Goal: Complete application form: Complete application form

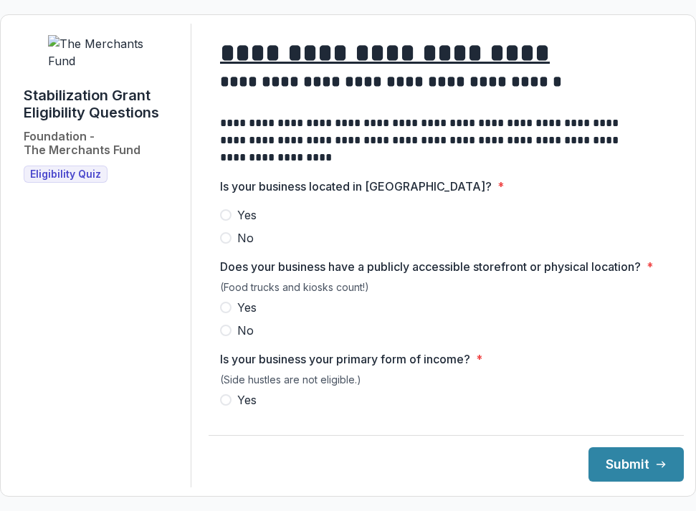
click at [95, 70] on img at bounding box center [102, 52] width 108 height 34
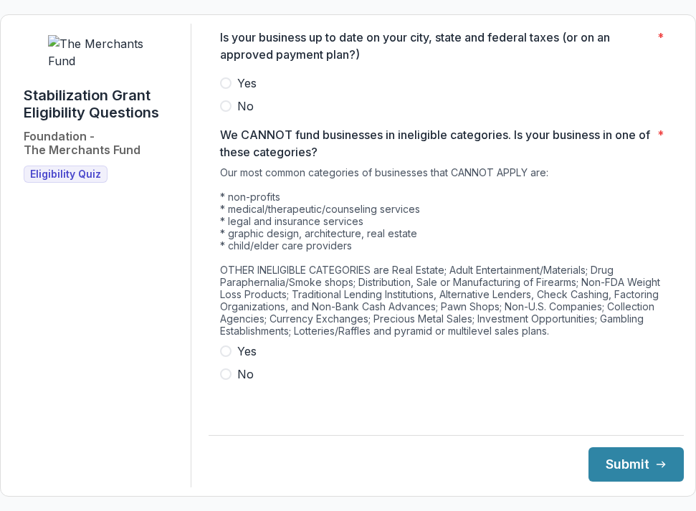
scroll to position [806, 0]
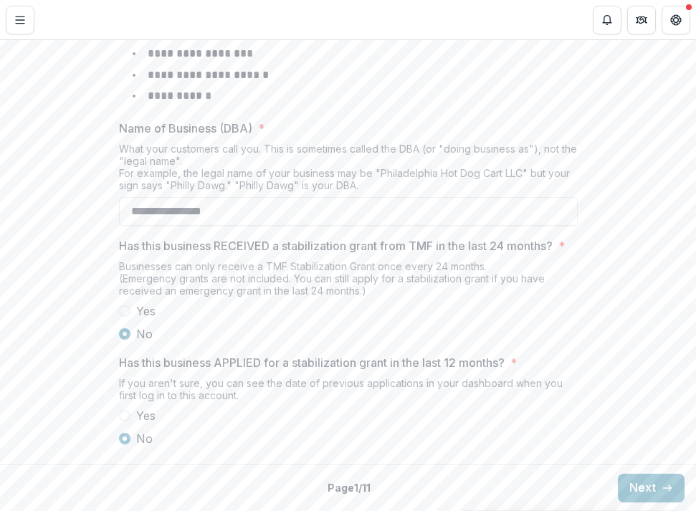
scroll to position [790, 0]
click at [627, 478] on button "Next" at bounding box center [651, 488] width 67 height 29
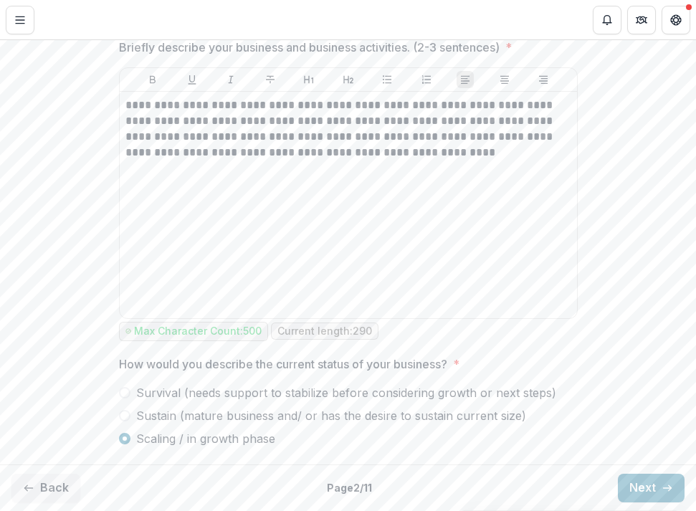
scroll to position [915, 0]
click at [650, 492] on button "Next" at bounding box center [651, 488] width 67 height 29
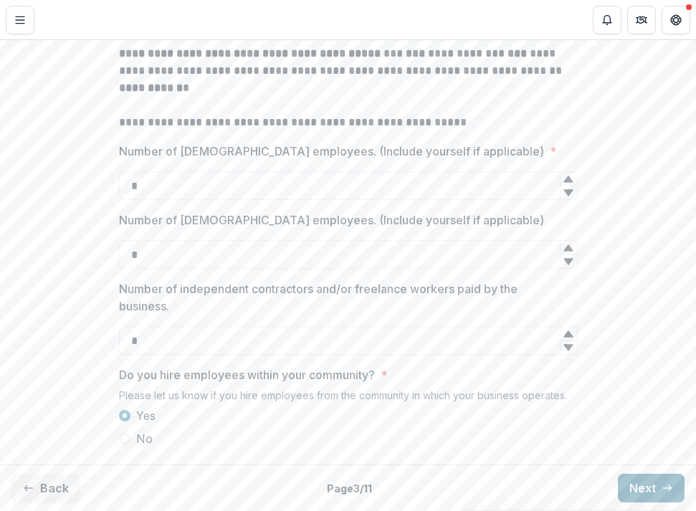
click at [640, 474] on button "Next" at bounding box center [651, 488] width 67 height 29
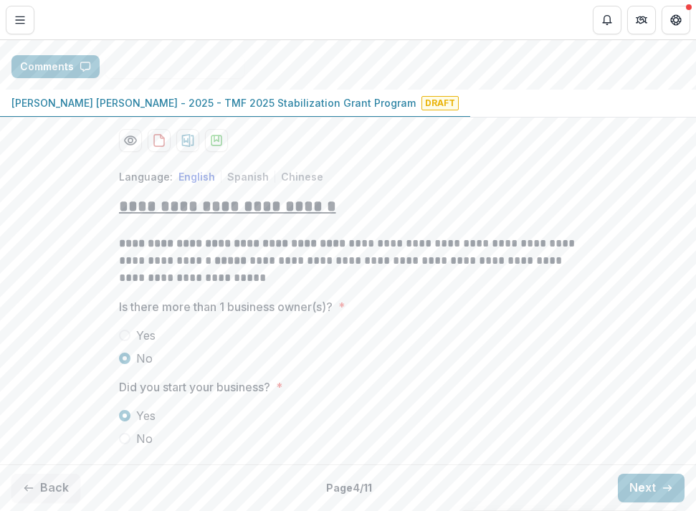
scroll to position [229, 0]
click at [628, 480] on button "Next" at bounding box center [651, 488] width 67 height 29
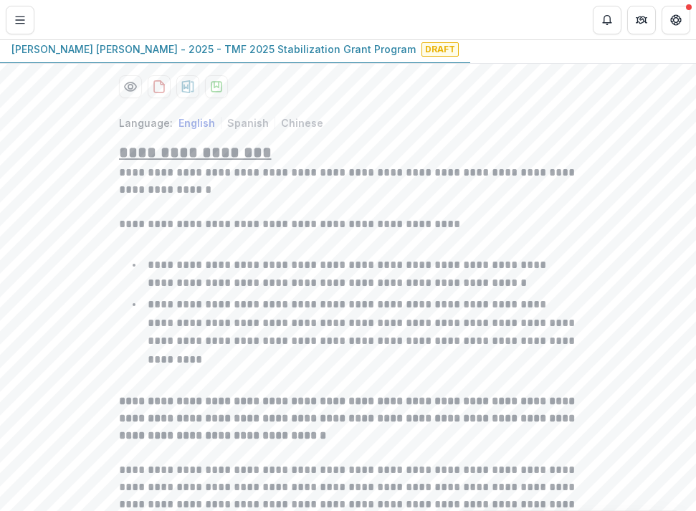
type input "*******"
type input "******"
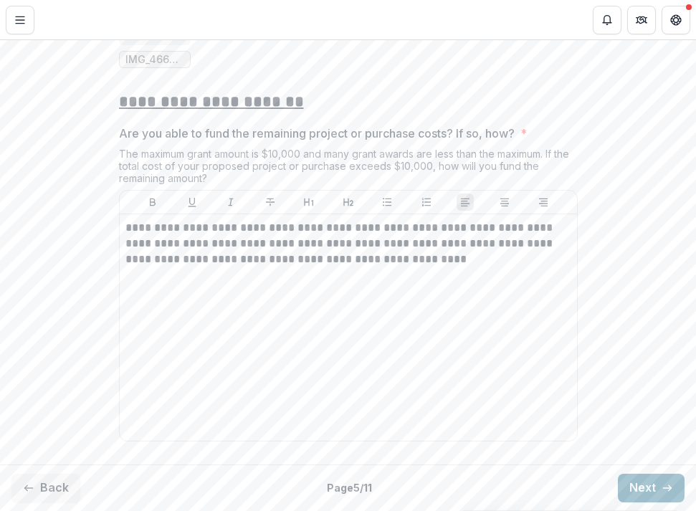
click at [666, 477] on button "Next" at bounding box center [651, 488] width 67 height 29
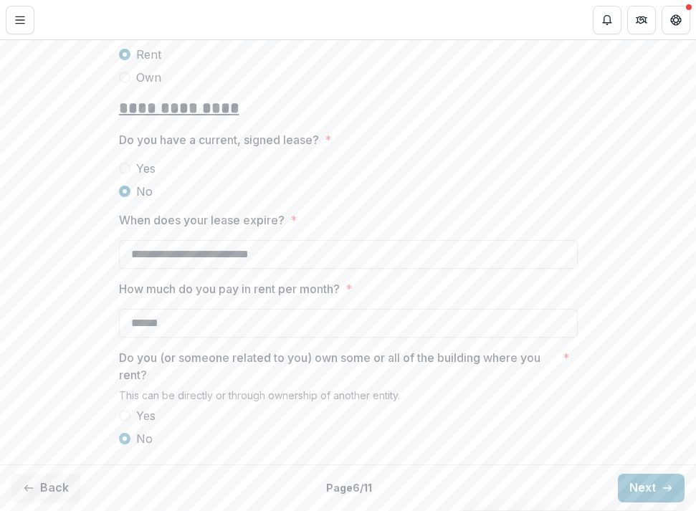
scroll to position [440, 0]
click at [644, 480] on button "Next" at bounding box center [651, 488] width 67 height 29
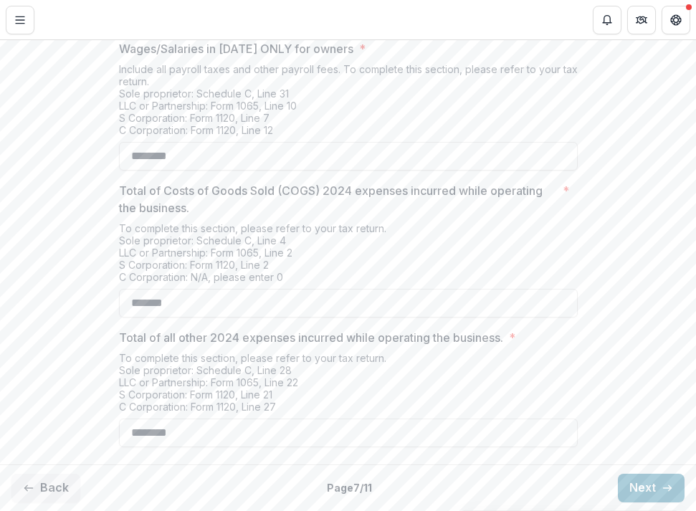
scroll to position [707, 0]
click at [652, 491] on button "Next" at bounding box center [651, 488] width 67 height 29
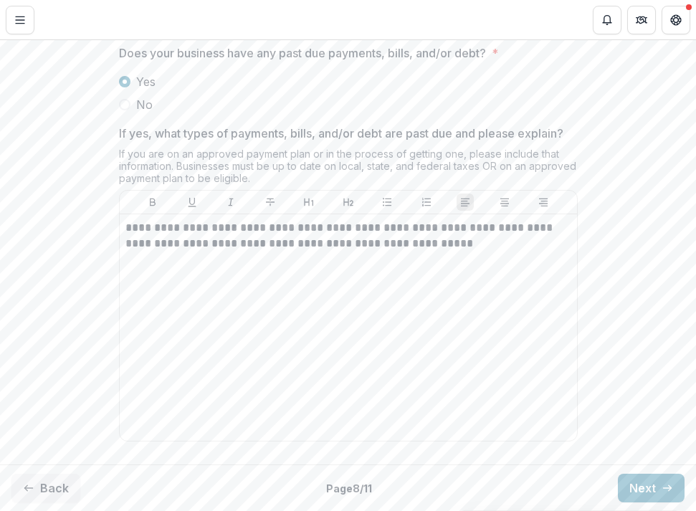
scroll to position [1426, 0]
click at [620, 476] on button "Next" at bounding box center [651, 488] width 67 height 29
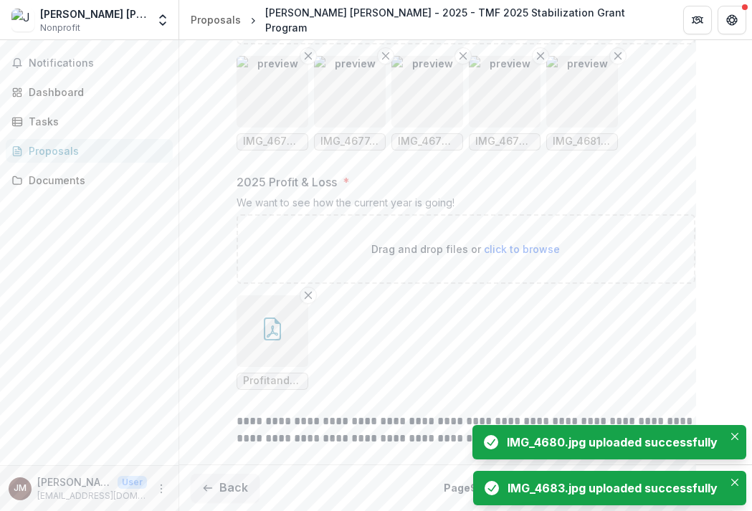
scroll to position [1575, 0]
click at [695, 433] on icon "Close" at bounding box center [734, 436] width 7 height 7
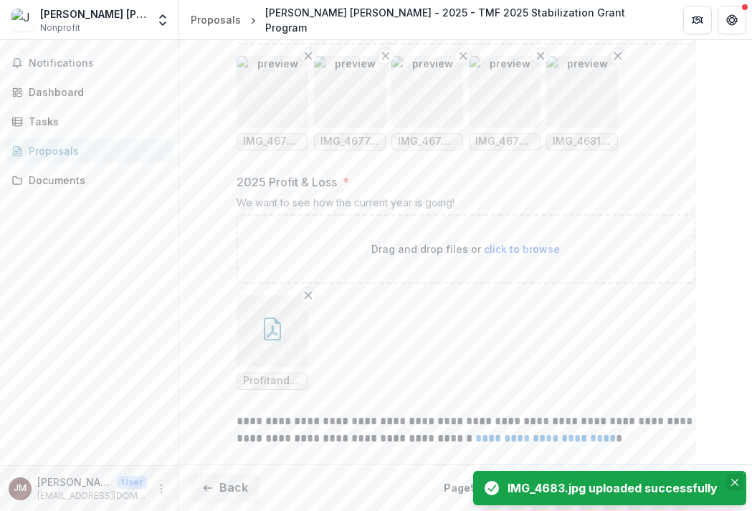
click at [695, 481] on icon "Close" at bounding box center [734, 482] width 7 height 7
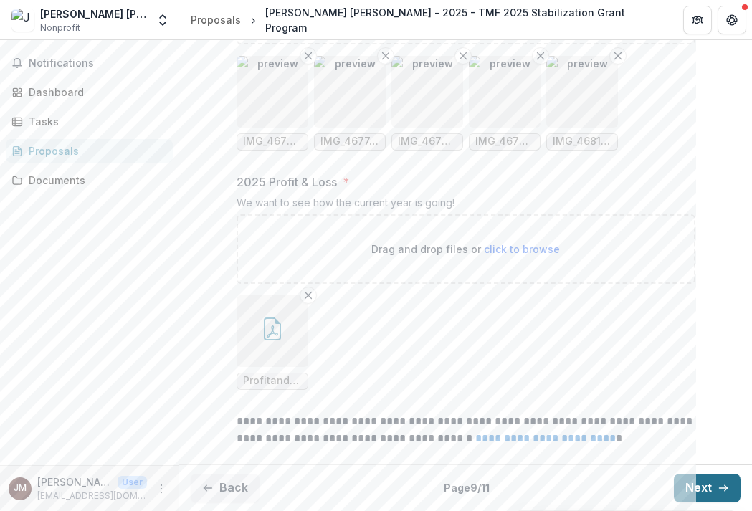
click at [680, 484] on button "Next" at bounding box center [707, 488] width 67 height 29
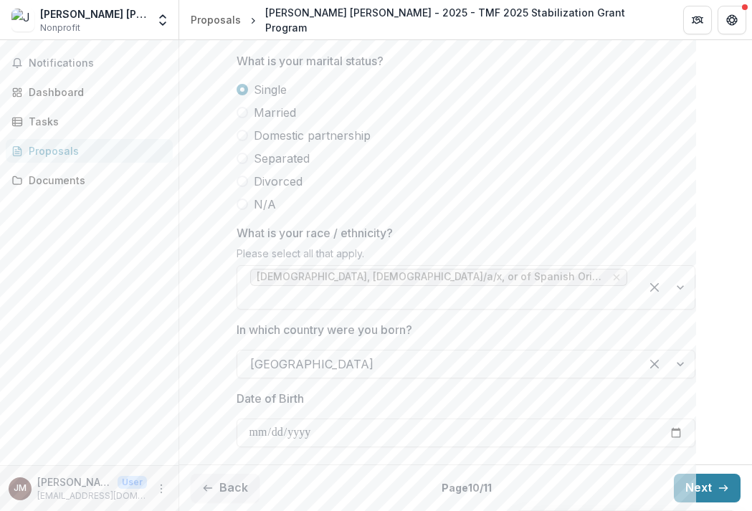
scroll to position [879, 0]
click at [695, 486] on button "Next" at bounding box center [707, 488] width 67 height 29
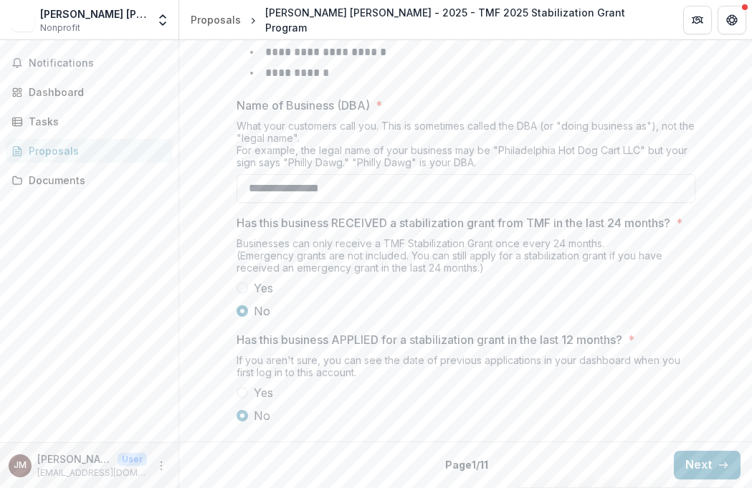
scroll to position [784, 0]
click at [683, 458] on button "Next" at bounding box center [707, 465] width 67 height 29
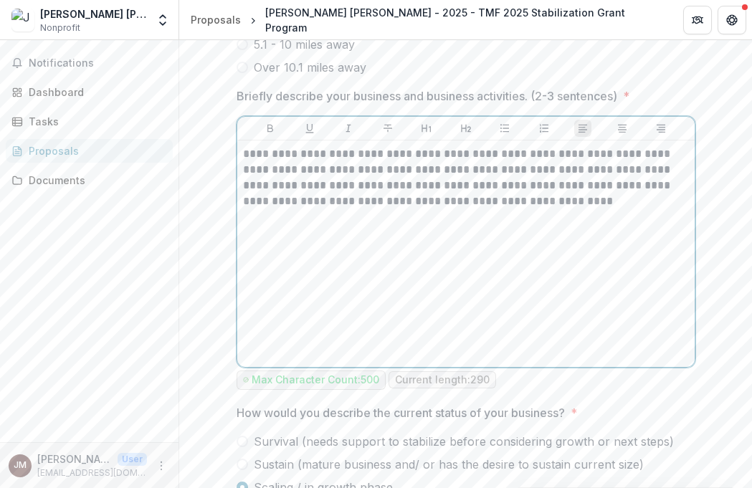
click at [580, 265] on div "**********" at bounding box center [466, 253] width 446 height 215
click at [272, 209] on p "**********" at bounding box center [466, 177] width 446 height 63
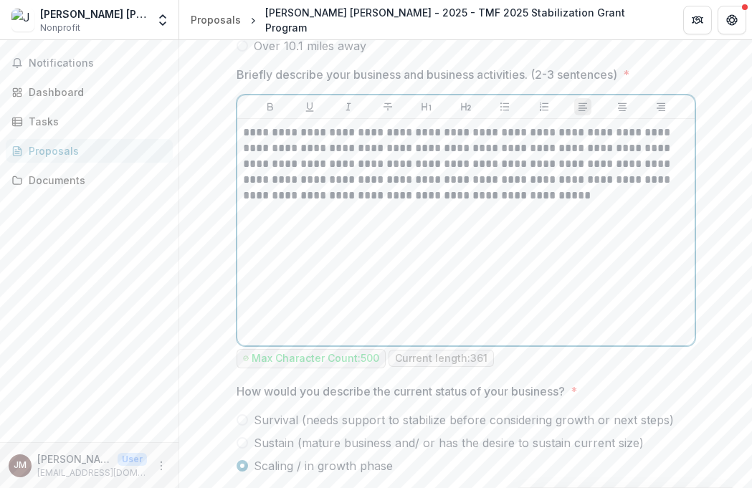
click at [533, 277] on div "**********" at bounding box center [466, 232] width 446 height 215
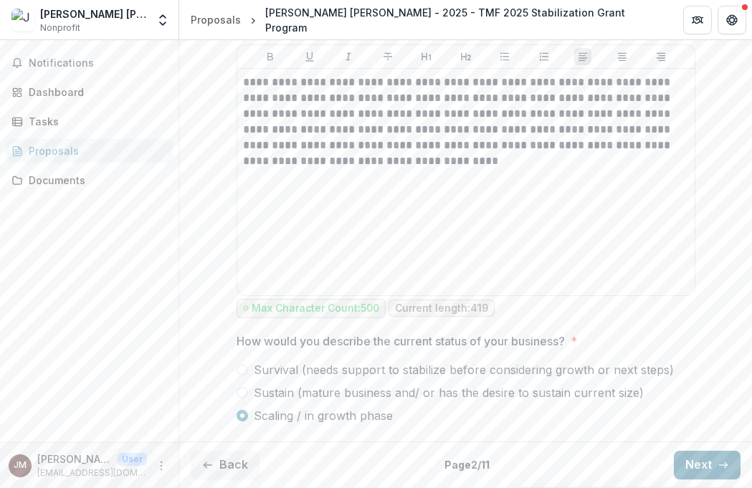
click at [706, 467] on button "Next" at bounding box center [707, 465] width 67 height 29
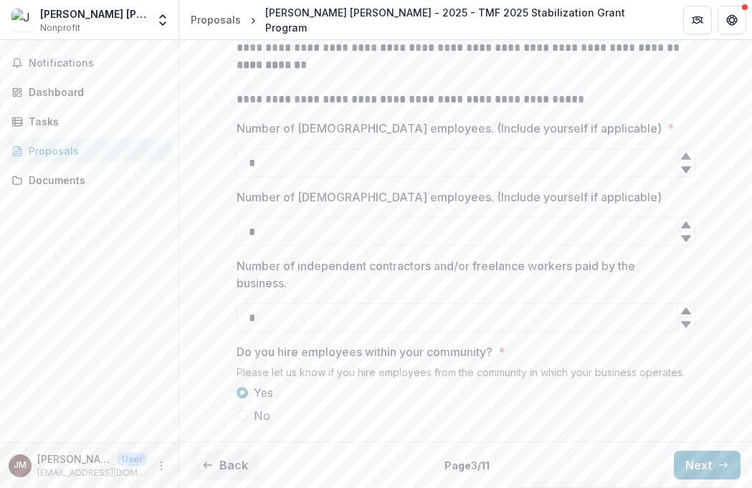
scroll to position [566, 0]
click at [681, 462] on button "Next" at bounding box center [707, 465] width 67 height 29
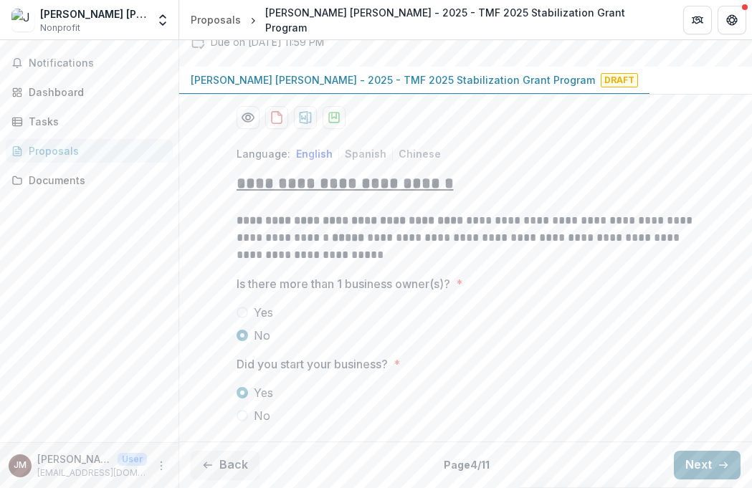
click at [688, 451] on button "Next" at bounding box center [707, 465] width 67 height 29
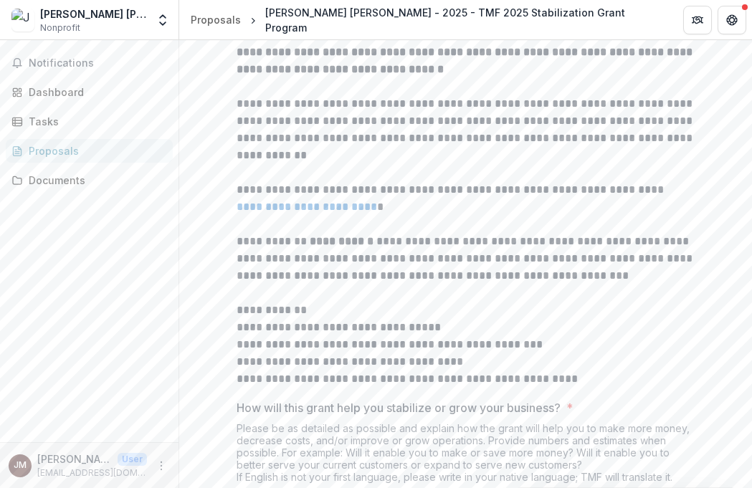
type input "*******"
type input "******"
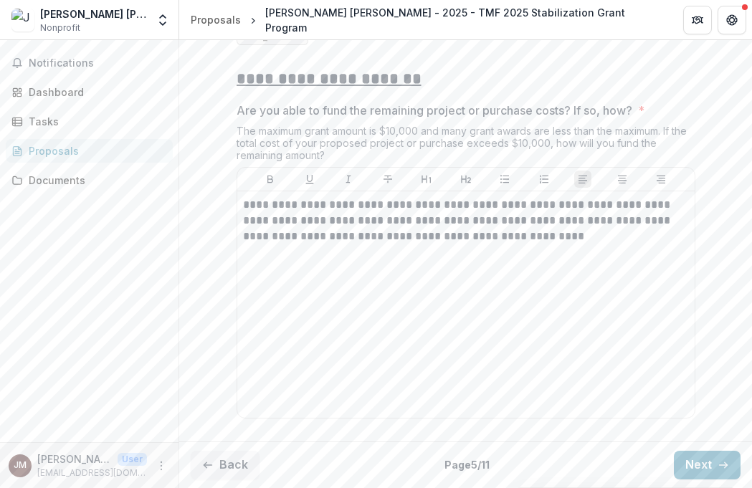
scroll to position [2955, 0]
click at [686, 470] on button "Next" at bounding box center [707, 465] width 67 height 29
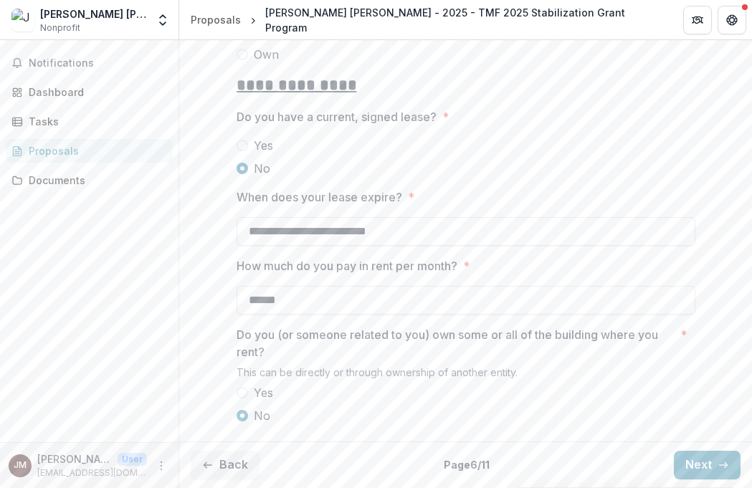
scroll to position [434, 0]
click at [695, 460] on button "Next" at bounding box center [707, 465] width 67 height 29
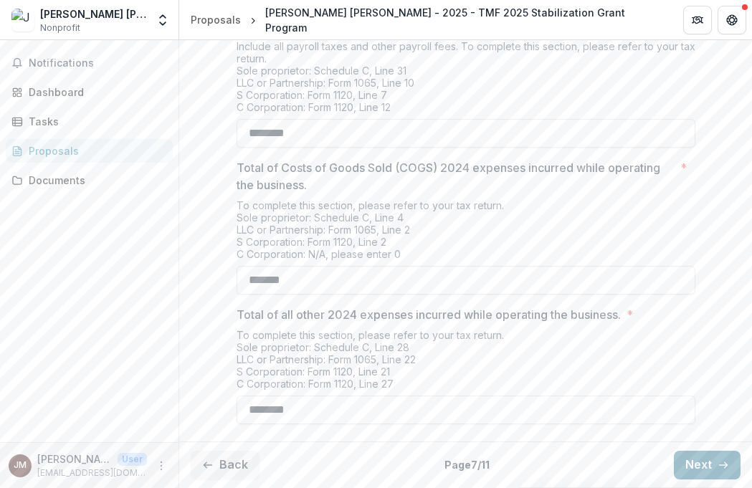
scroll to position [701, 0]
click at [721, 469] on icon "button" at bounding box center [723, 465] width 11 height 11
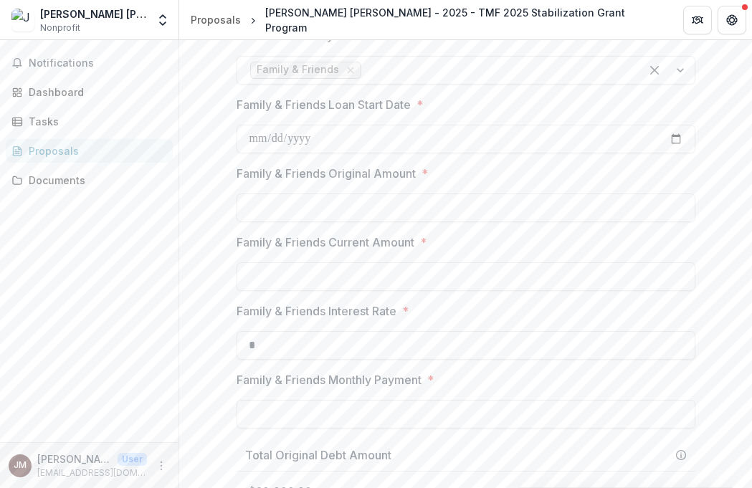
type input "*******"
type input "******"
type input "*******"
type input "******"
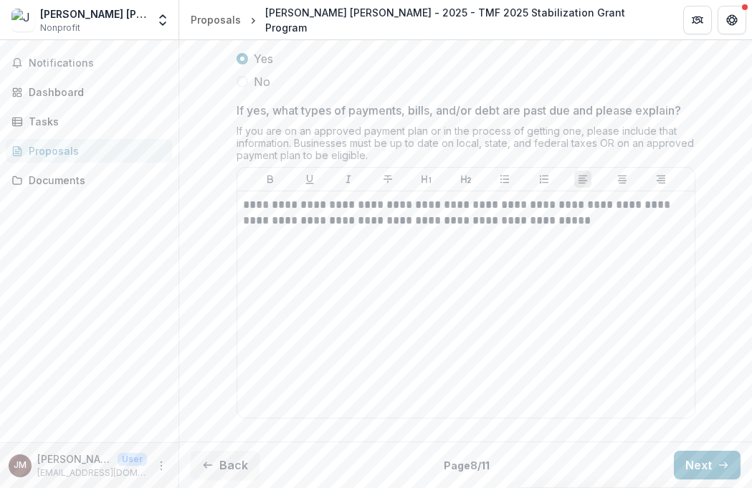
scroll to position [1420, 0]
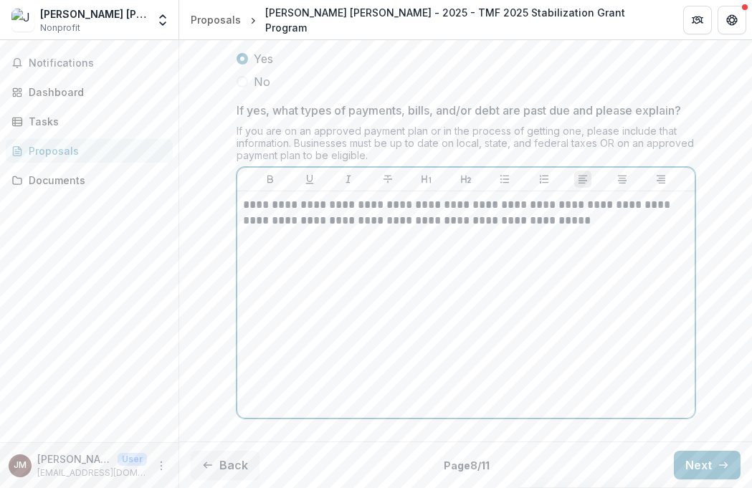
click at [571, 229] on p "**********" at bounding box center [466, 213] width 446 height 32
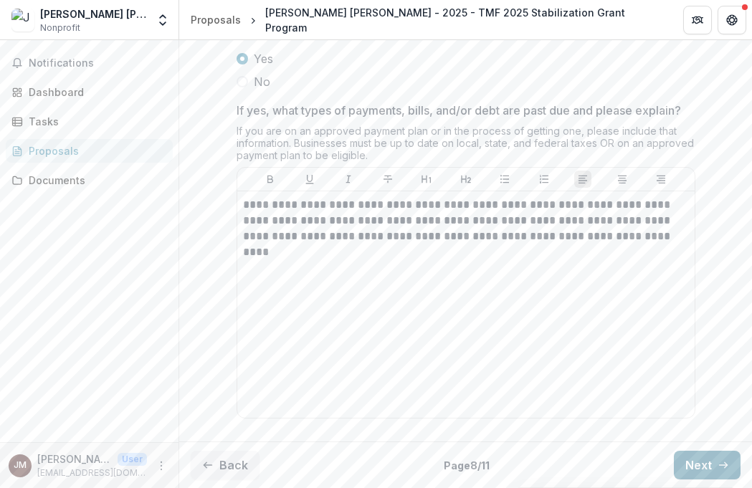
click at [706, 470] on button "Next" at bounding box center [707, 465] width 67 height 29
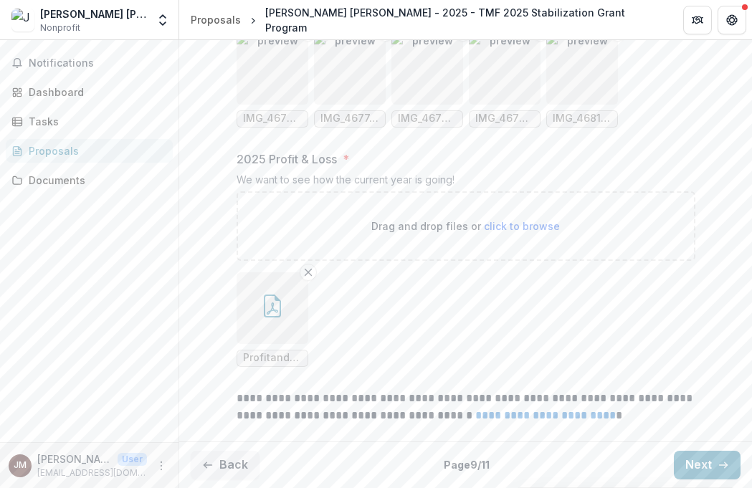
scroll to position [1598, 0]
click at [675, 446] on div "Back Page 9 / 11 Next" at bounding box center [465, 465] width 573 height 47
click at [683, 457] on button "Next" at bounding box center [707, 465] width 67 height 29
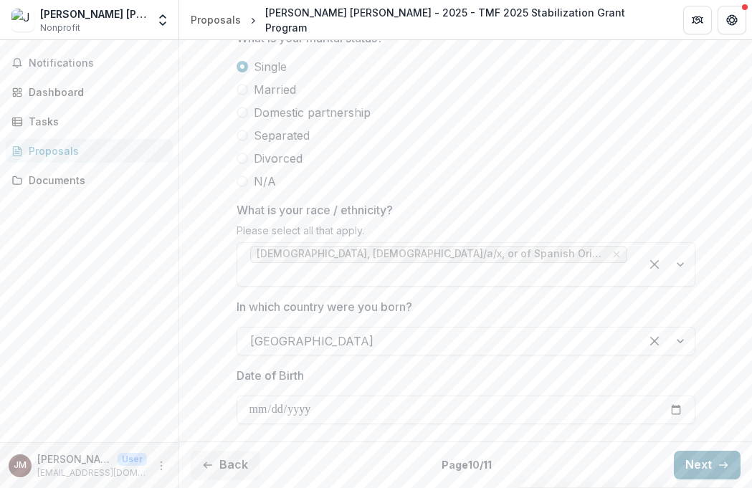
scroll to position [812, 0]
click at [690, 462] on button "Next" at bounding box center [707, 465] width 67 height 29
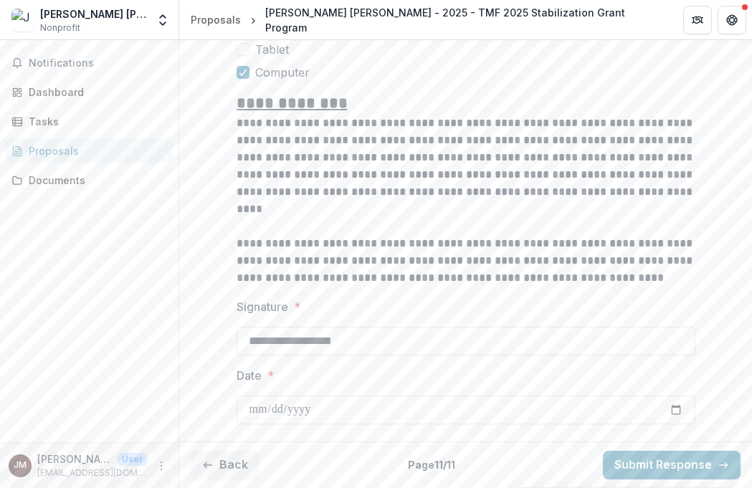
scroll to position [1290, 0]
click at [663, 457] on button "Submit Response" at bounding box center [672, 465] width 138 height 29
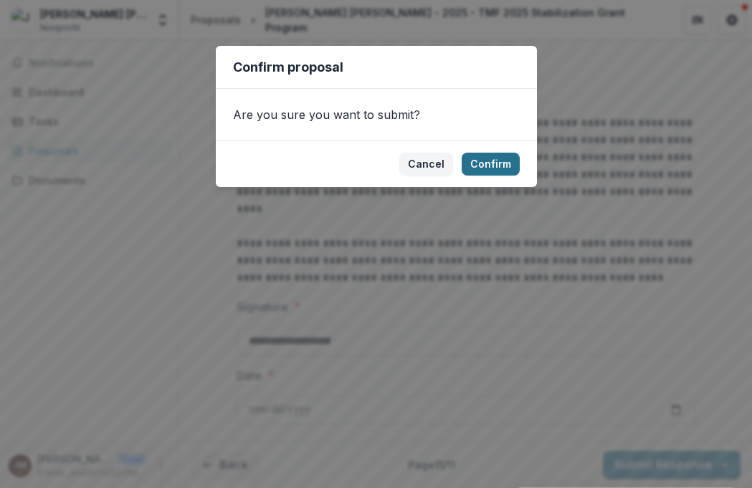
click at [488, 156] on button "Confirm" at bounding box center [491, 164] width 58 height 23
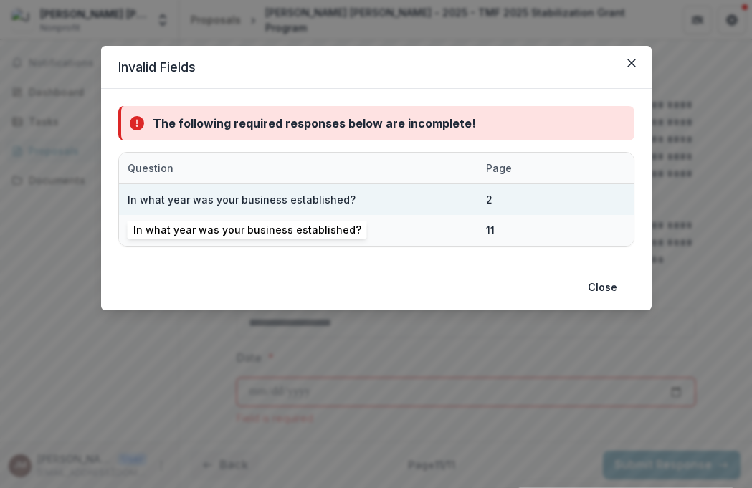
click at [262, 204] on div "In what year was your business established?" at bounding box center [242, 199] width 228 height 15
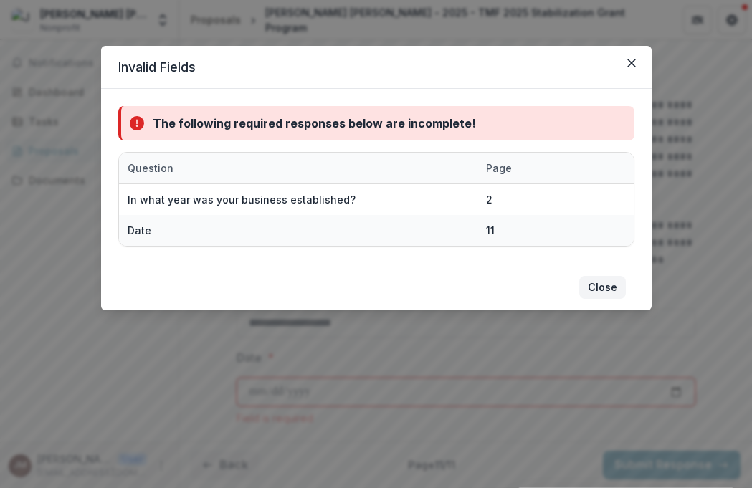
click at [602, 288] on button "Close" at bounding box center [602, 287] width 47 height 23
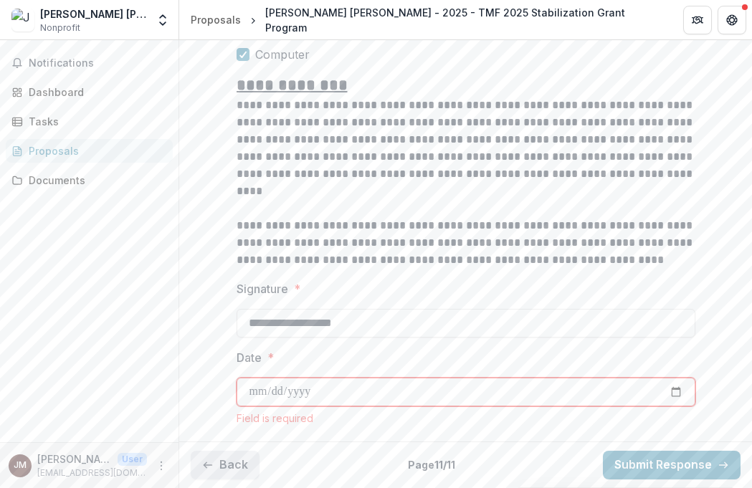
click at [231, 477] on button "Back" at bounding box center [225, 465] width 69 height 29
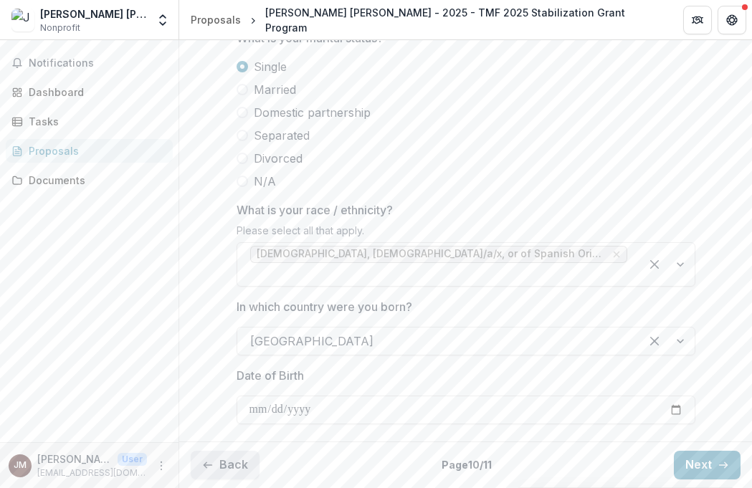
click at [224, 467] on button "Back" at bounding box center [225, 465] width 69 height 29
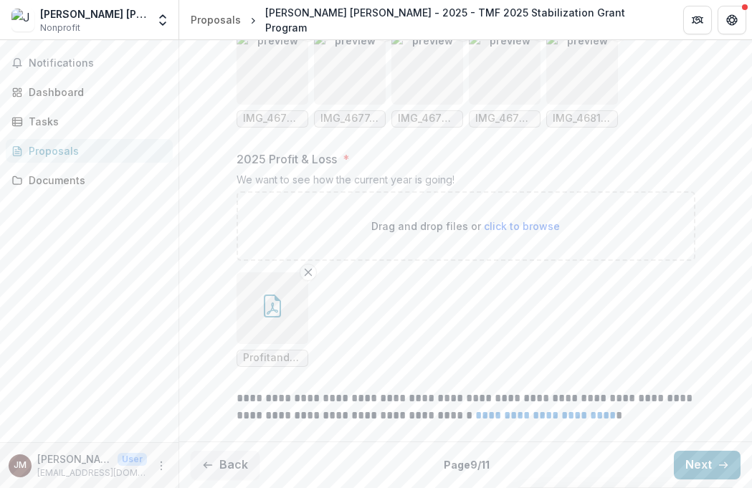
scroll to position [1598, 0]
click at [223, 467] on button "Back" at bounding box center [225, 465] width 69 height 29
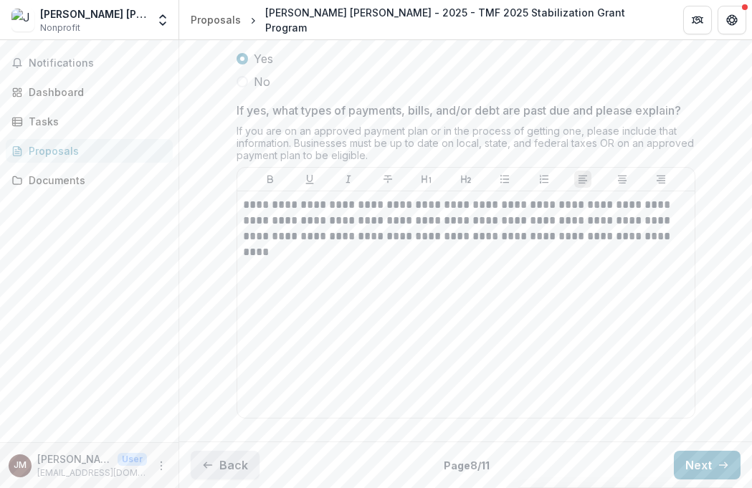
type input "*******"
type input "******"
type input "*******"
type input "******"
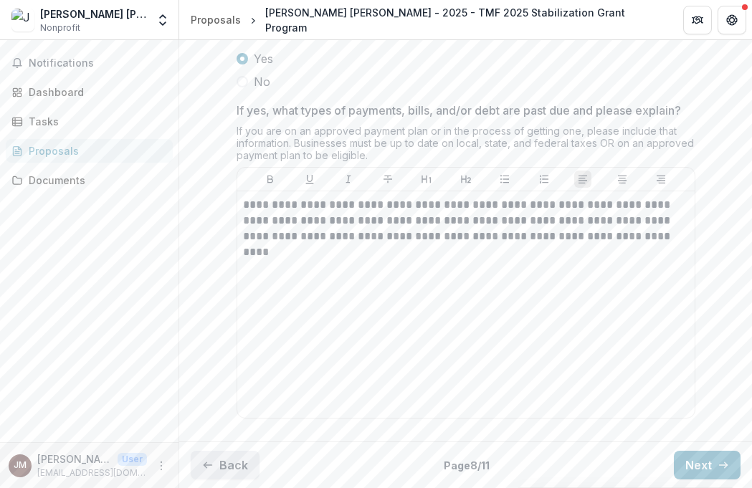
click at [237, 451] on button "Back" at bounding box center [225, 465] width 69 height 29
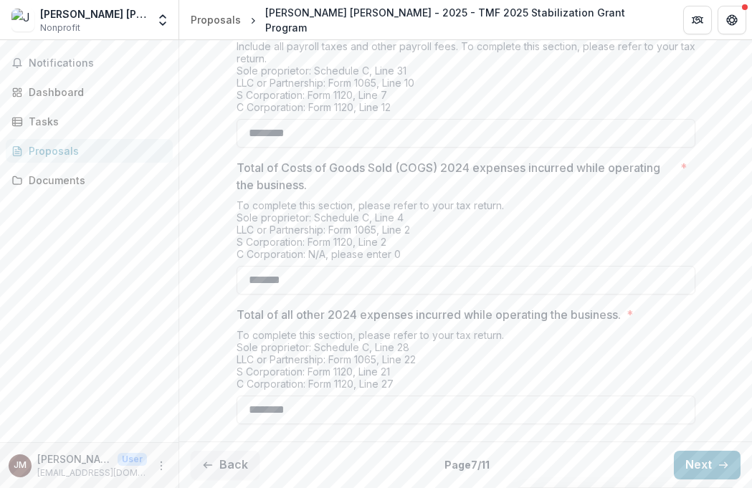
scroll to position [701, 0]
click at [219, 448] on div "Back Page 7 / 11 Next" at bounding box center [465, 465] width 573 height 47
click at [228, 457] on button "Back" at bounding box center [225, 465] width 69 height 29
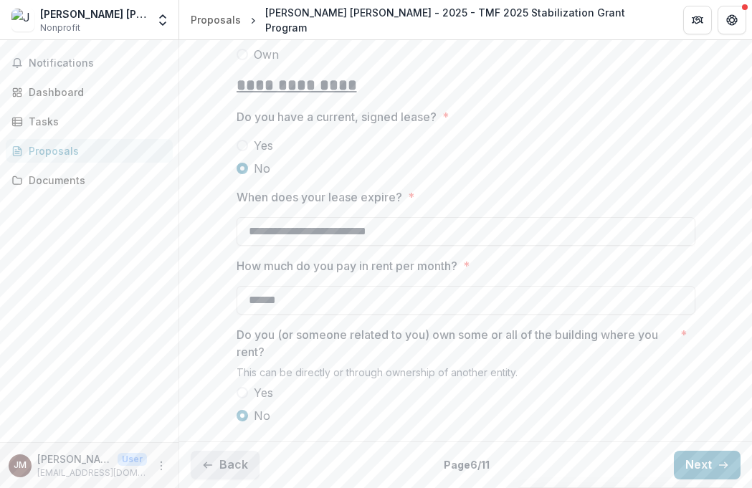
click at [237, 451] on button "Back" at bounding box center [225, 465] width 69 height 29
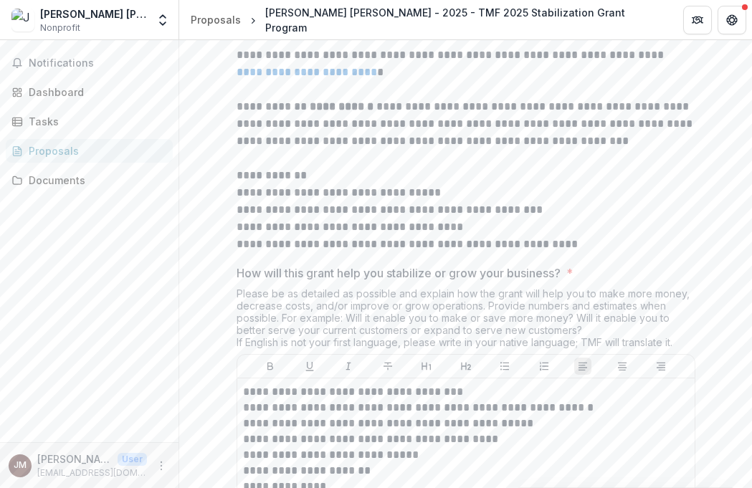
type input "*******"
type input "******"
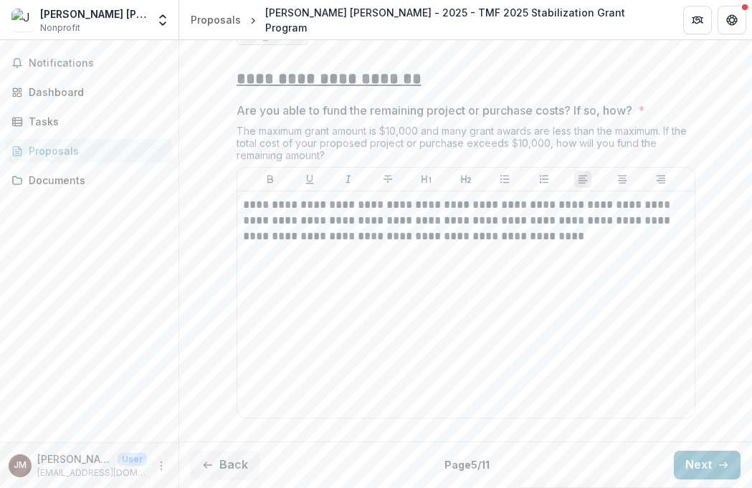
scroll to position [2955, 0]
click at [227, 467] on button "Back" at bounding box center [225, 465] width 69 height 29
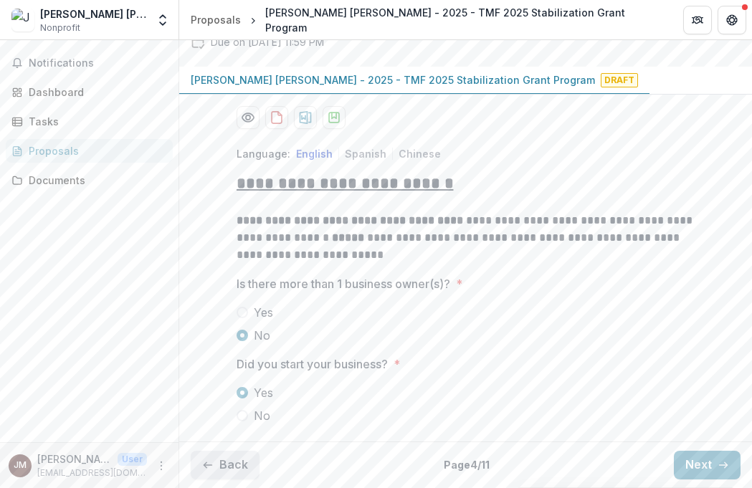
scroll to position [223, 0]
click at [226, 468] on button "Back" at bounding box center [225, 465] width 69 height 29
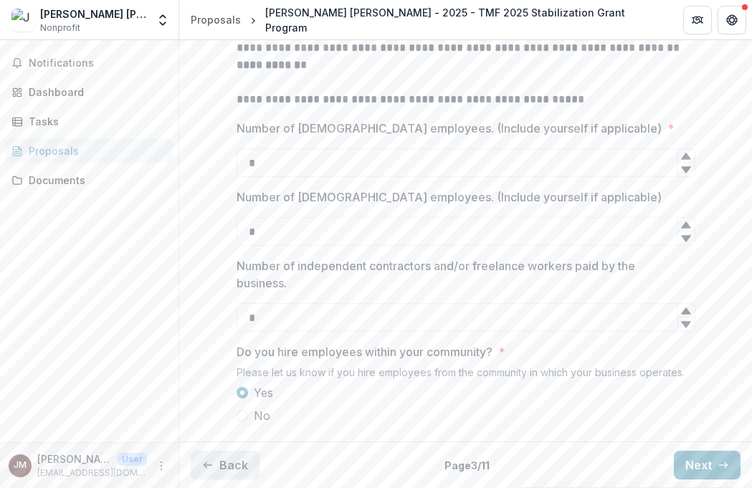
click at [224, 467] on button "Back" at bounding box center [225, 465] width 69 height 29
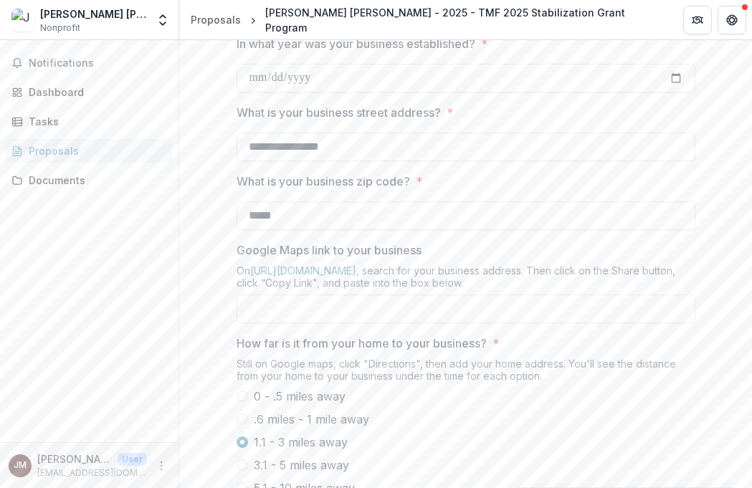
scroll to position [338, 0]
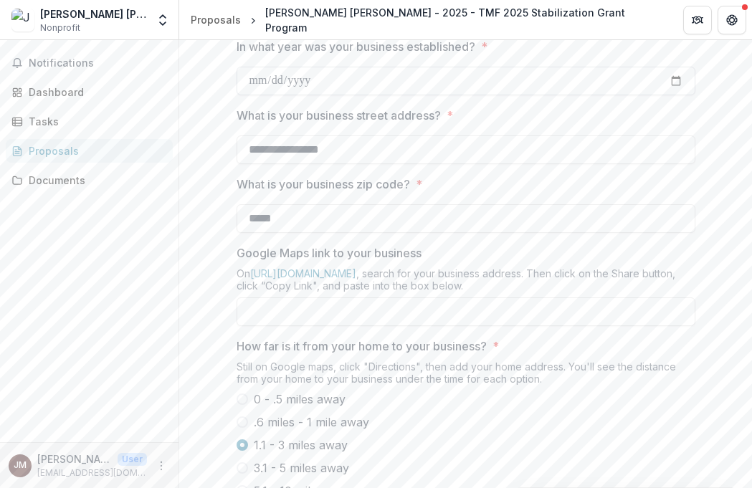
click at [315, 95] on input "In what year was your business established? *" at bounding box center [466, 81] width 459 height 29
click at [338, 95] on input "**********" at bounding box center [466, 81] width 459 height 29
click at [262, 95] on input "**********" at bounding box center [466, 81] width 459 height 29
click at [270, 95] on input "**********" at bounding box center [466, 81] width 459 height 29
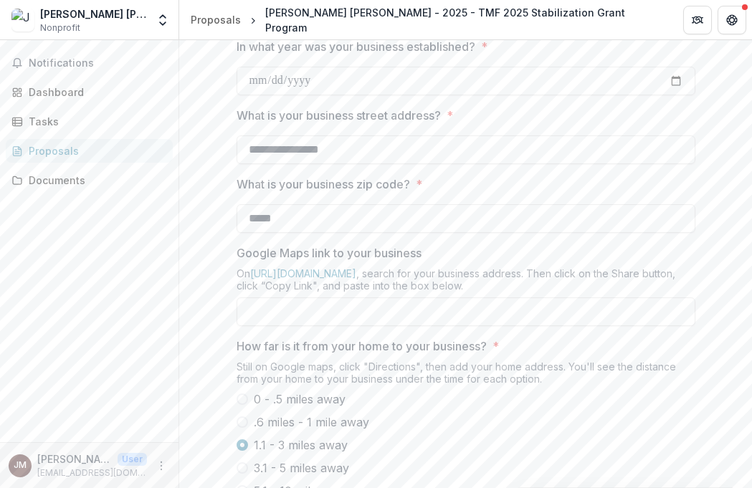
type input "**********"
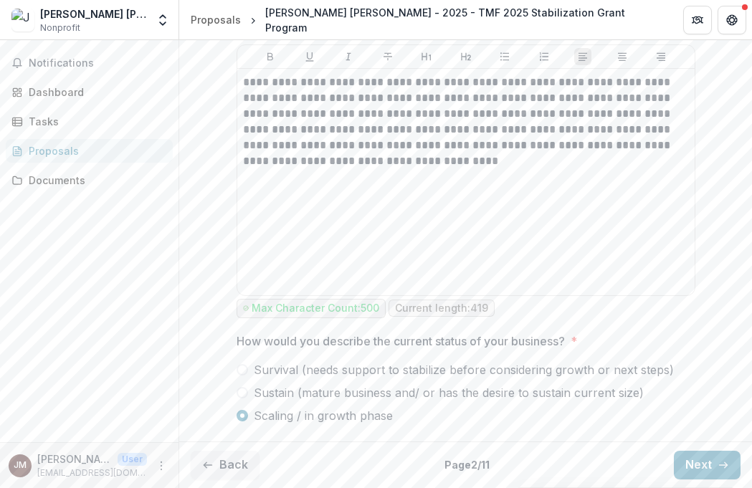
scroll to position [909, 0]
click at [688, 455] on button "Next" at bounding box center [707, 465] width 67 height 29
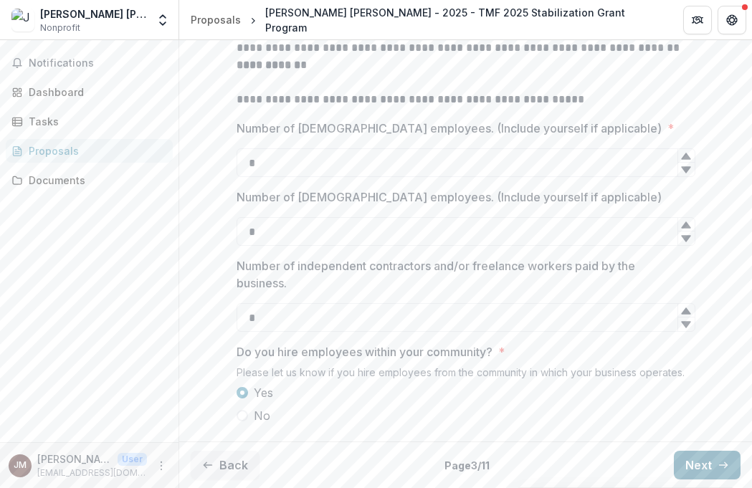
click at [707, 451] on button "Next" at bounding box center [707, 465] width 67 height 29
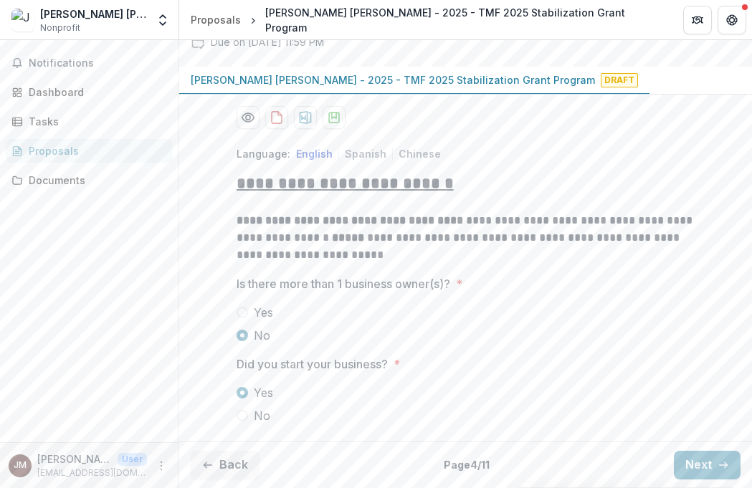
scroll to position [223, 0]
click at [674, 456] on button "Next" at bounding box center [707, 465] width 67 height 29
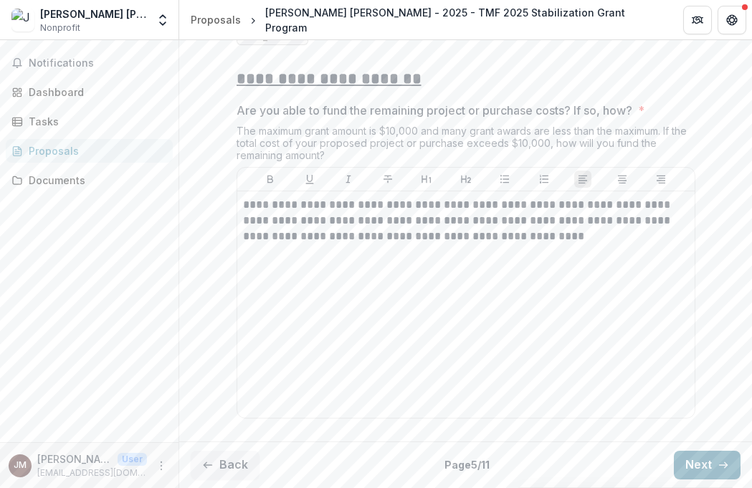
click at [693, 457] on button "Next" at bounding box center [707, 465] width 67 height 29
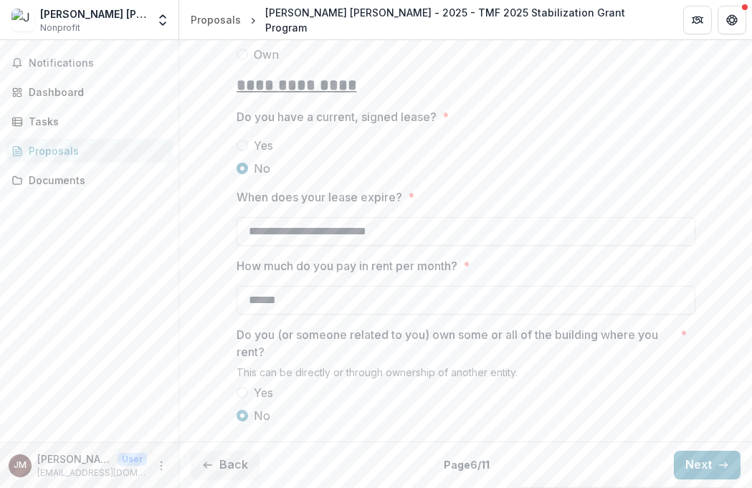
scroll to position [434, 0]
click at [708, 467] on button "Next" at bounding box center [707, 465] width 67 height 29
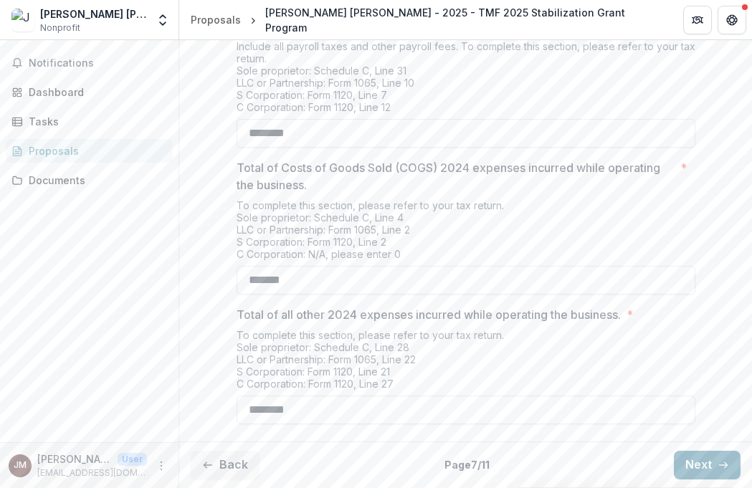
scroll to position [701, 0]
click at [718, 462] on icon "button" at bounding box center [723, 465] width 11 height 11
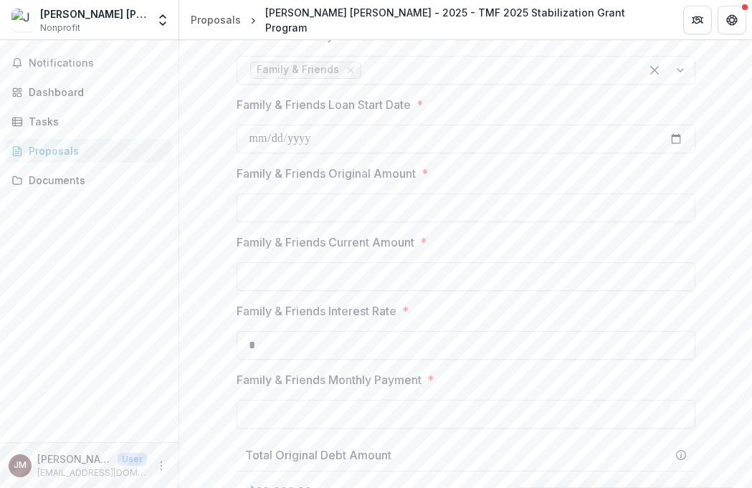
type input "*******"
type input "******"
type input "*******"
type input "******"
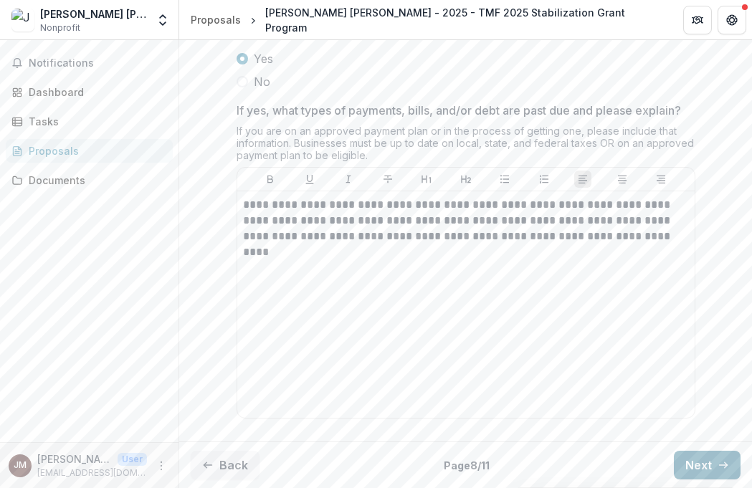
click at [718, 462] on icon "button" at bounding box center [723, 465] width 11 height 11
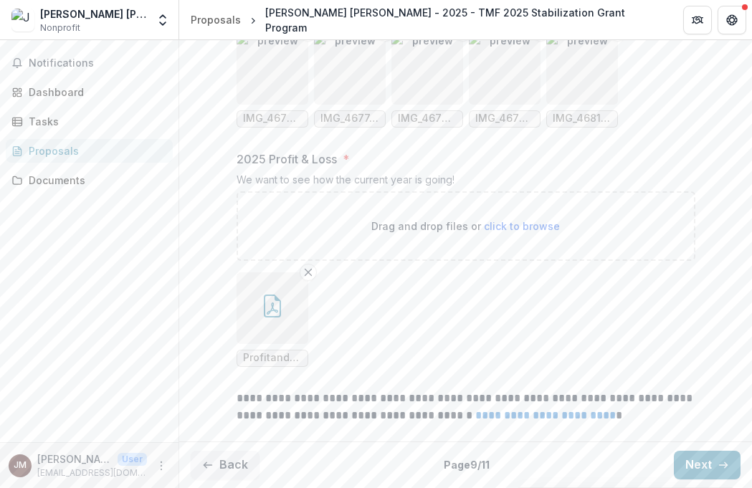
click at [716, 455] on button "Next" at bounding box center [707, 465] width 67 height 29
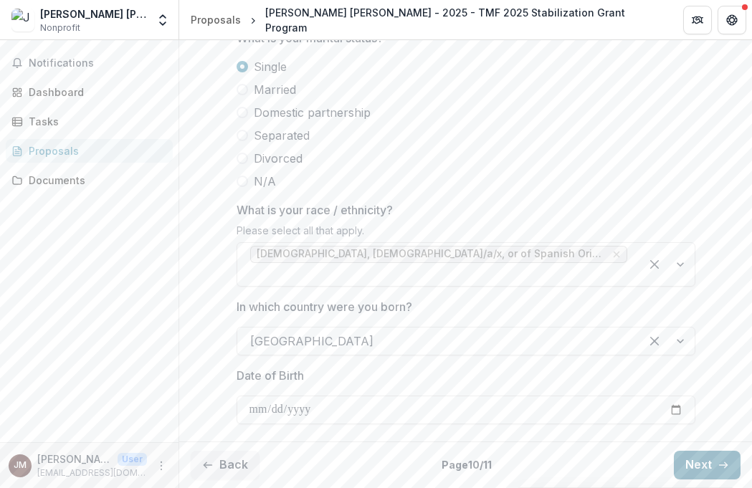
click at [713, 455] on button "Next" at bounding box center [707, 465] width 67 height 29
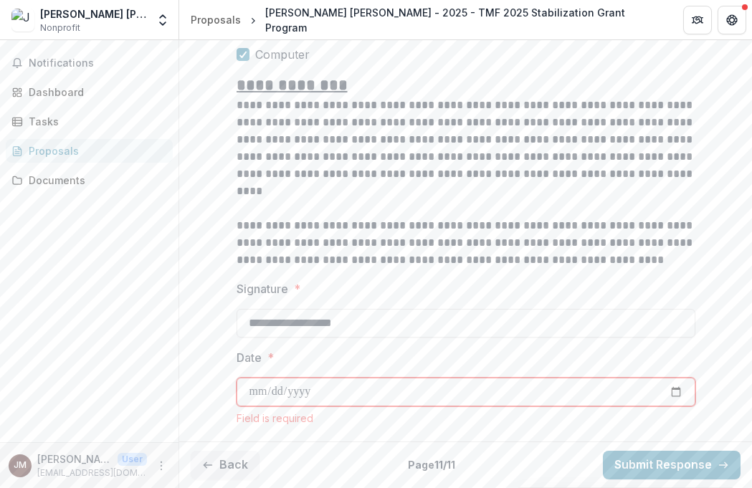
scroll to position [1308, 0]
click at [503, 380] on input "Date *" at bounding box center [466, 392] width 459 height 29
type input "**********"
click at [396, 396] on input "**********" at bounding box center [466, 392] width 459 height 29
click at [394, 396] on input "**********" at bounding box center [466, 392] width 459 height 29
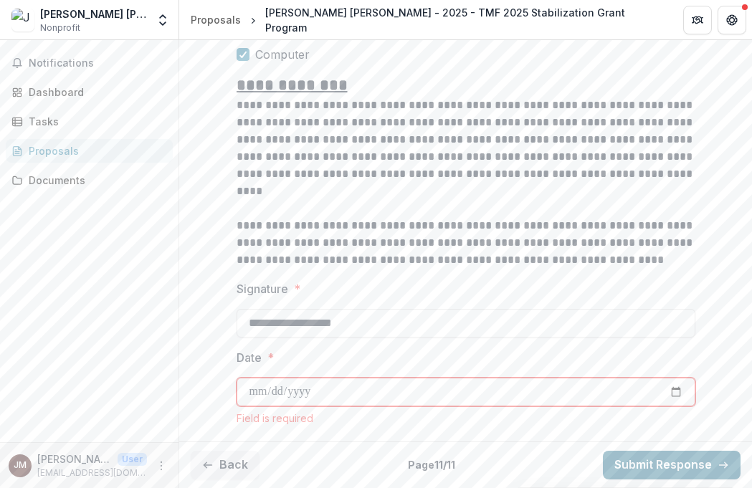
click at [605, 452] on button "Submit Response" at bounding box center [672, 465] width 138 height 29
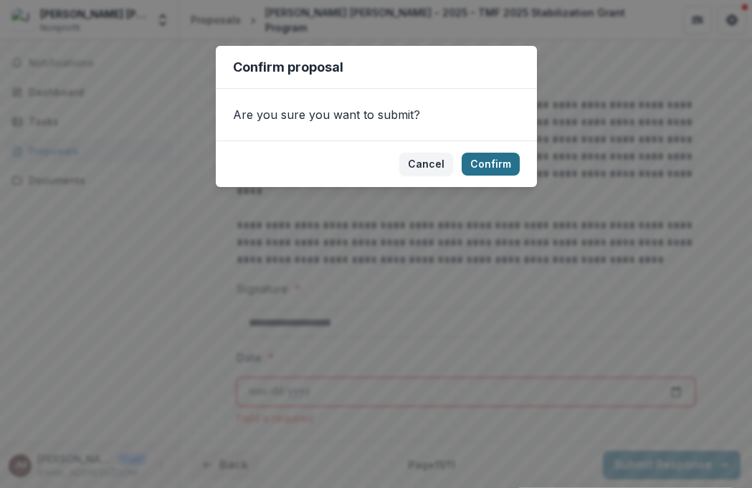
click at [487, 165] on button "Confirm" at bounding box center [491, 164] width 58 height 23
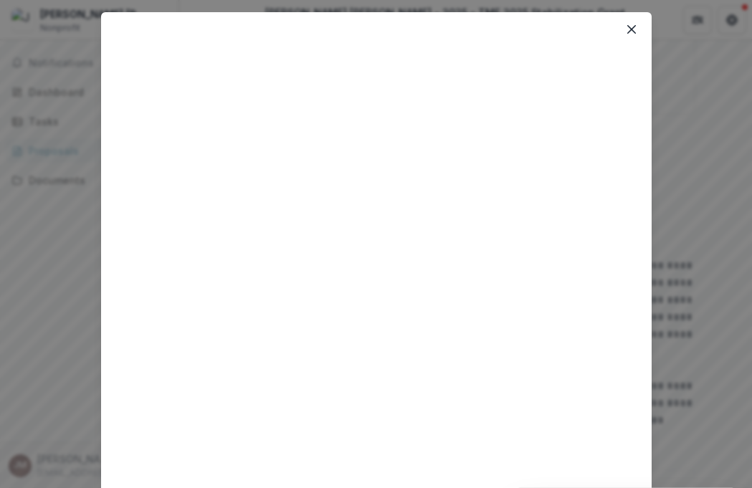
scroll to position [0, 0]
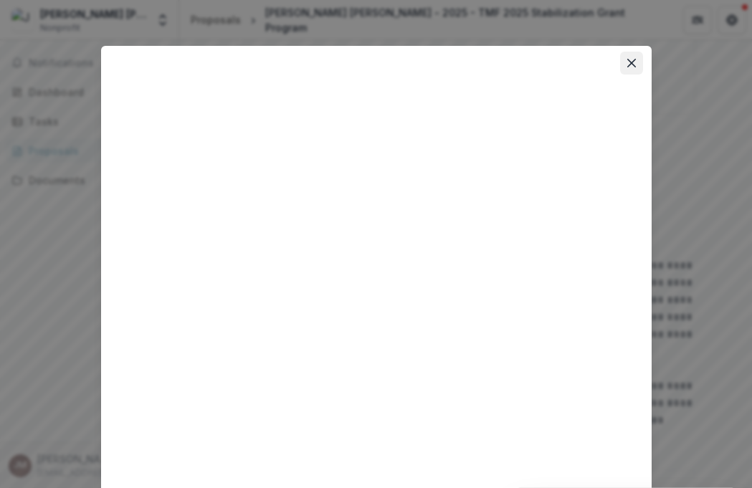
click at [628, 62] on icon "Close" at bounding box center [631, 63] width 9 height 9
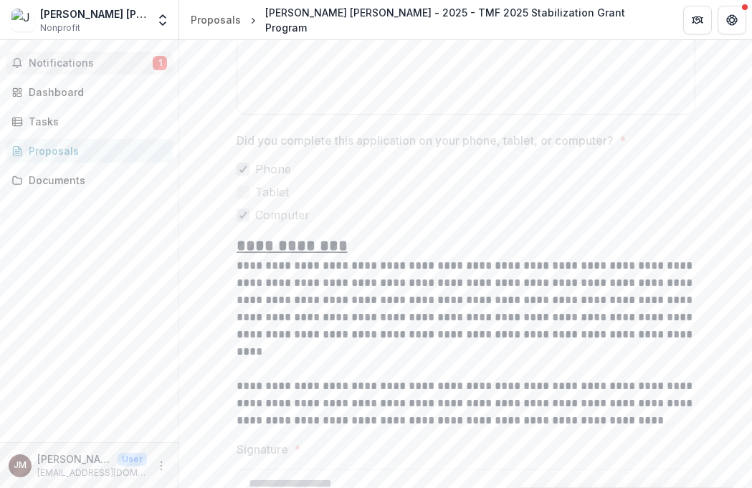
click at [80, 54] on button "Notifications 1" at bounding box center [89, 63] width 167 height 23
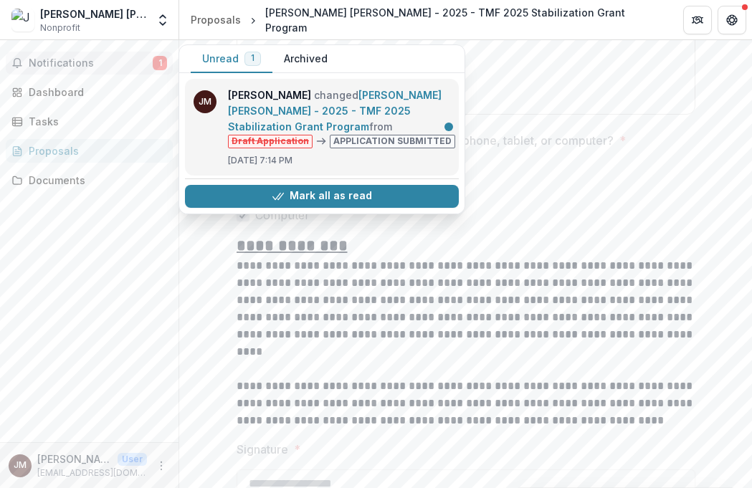
click at [300, 123] on link "Jose Melo guerrero - 2025 - TMF 2025 Stabilization Grant Program" at bounding box center [335, 111] width 214 height 44
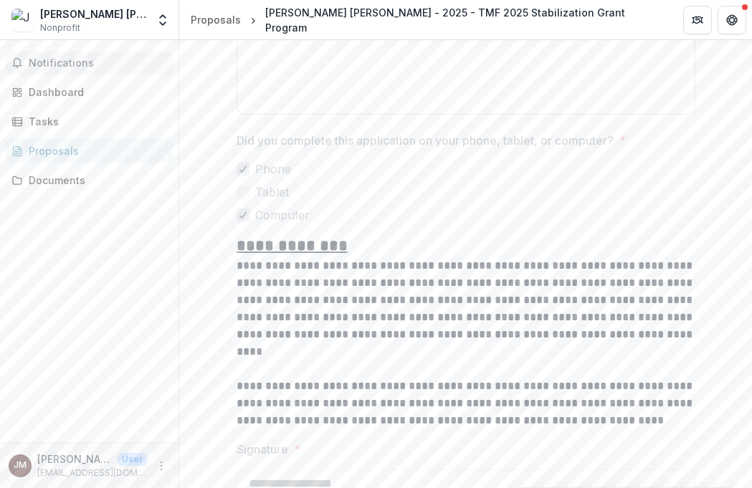
click at [48, 62] on span "Notifications" at bounding box center [98, 63] width 138 height 12
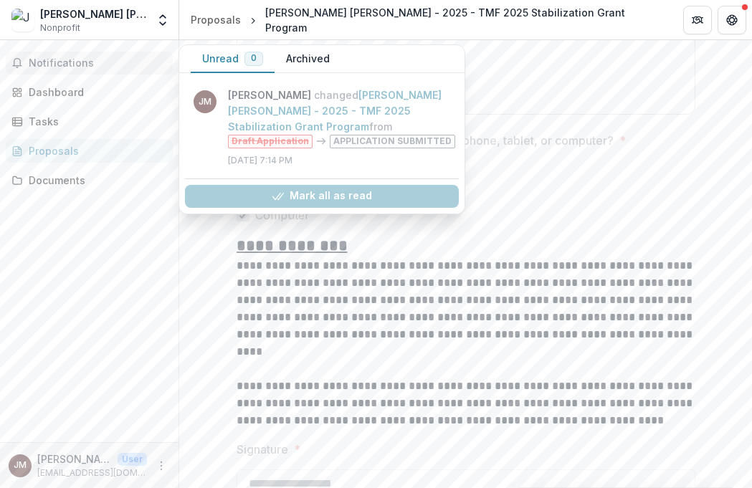
click at [82, 22] on div "Jose Melo guerrero Nonprofit" at bounding box center [93, 20] width 107 height 28
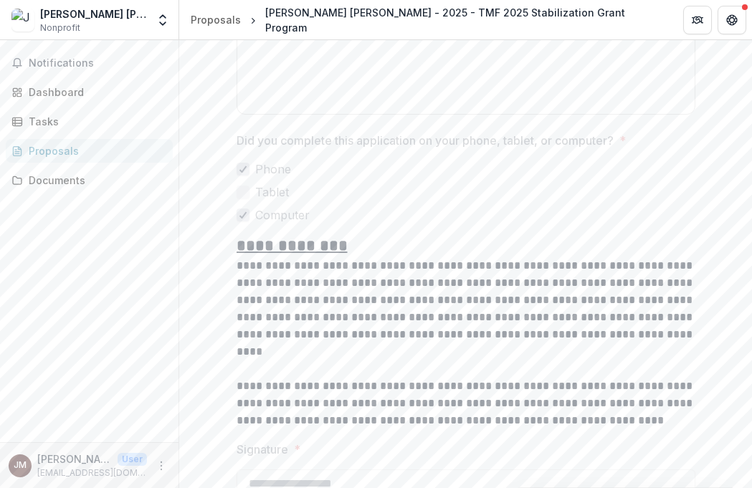
click at [72, 29] on span "Nonprofit" at bounding box center [60, 28] width 40 height 13
click at [81, 66] on span "Notifications" at bounding box center [98, 63] width 138 height 12
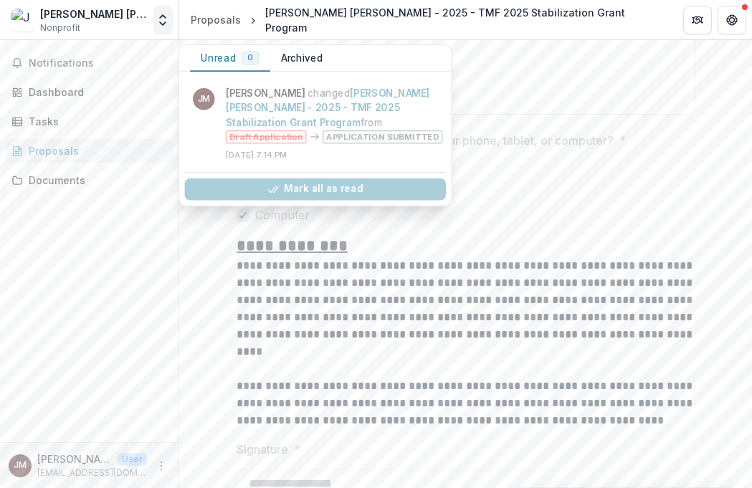
click at [156, 22] on icon "Open entity switcher" at bounding box center [163, 20] width 14 height 14
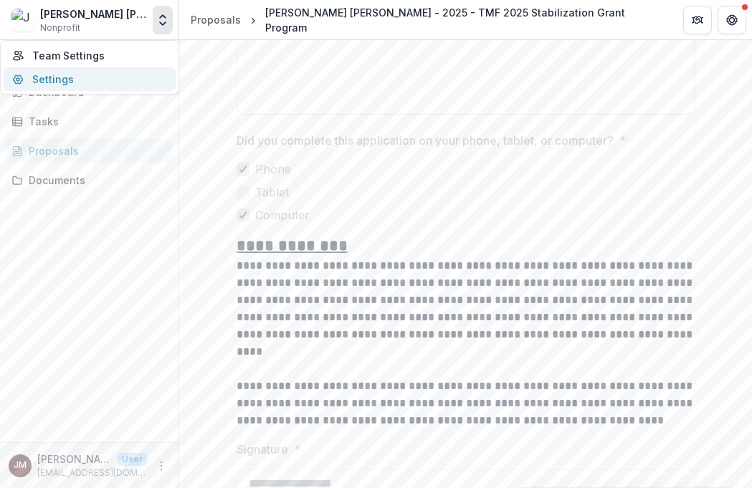
click at [87, 74] on link "Settings" at bounding box center [90, 79] width 172 height 24
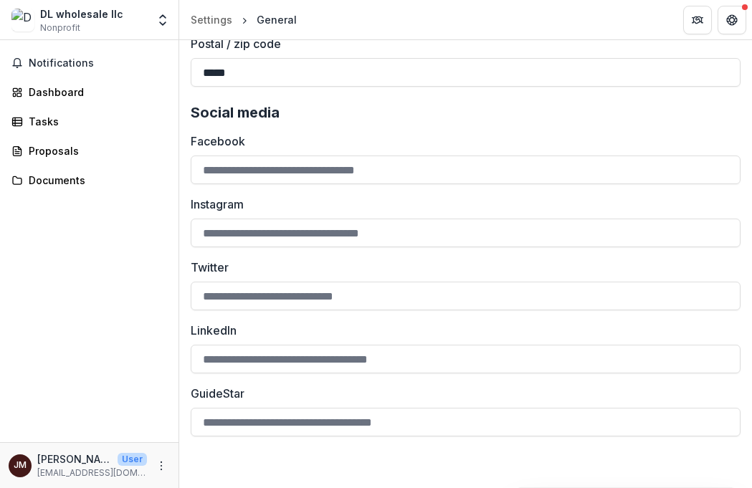
scroll to position [1260, 0]
click at [59, 172] on link "Documents" at bounding box center [89, 180] width 167 height 24
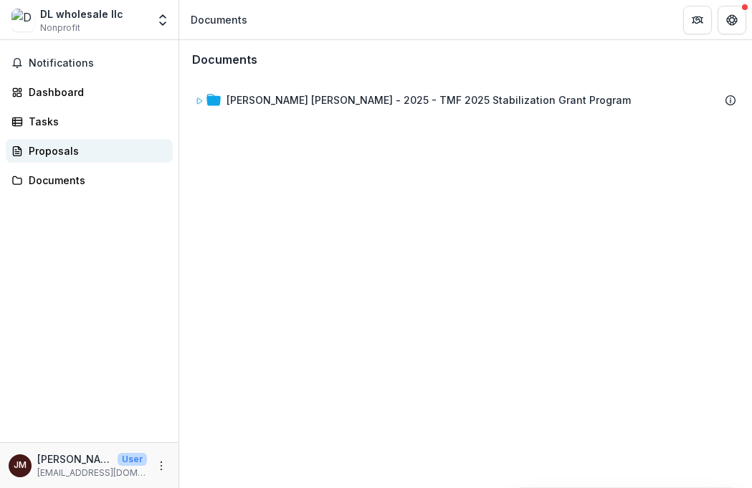
click at [54, 159] on link "Proposals" at bounding box center [89, 151] width 167 height 24
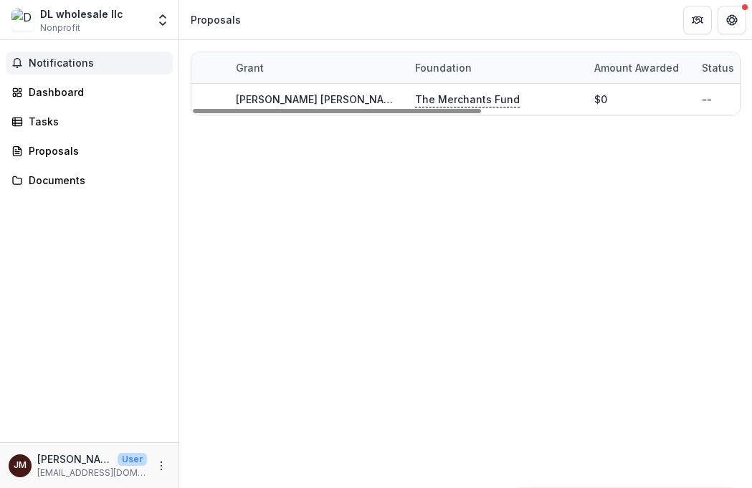
click at [37, 60] on span "Notifications" at bounding box center [98, 63] width 138 height 12
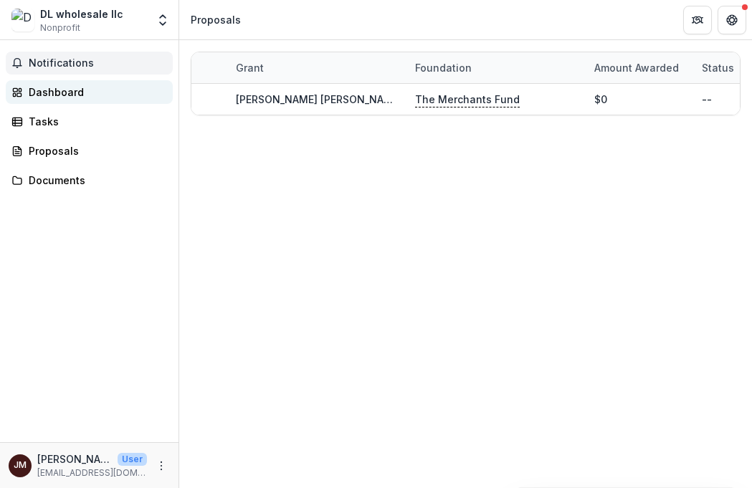
click at [46, 99] on div "Dashboard" at bounding box center [95, 92] width 133 height 15
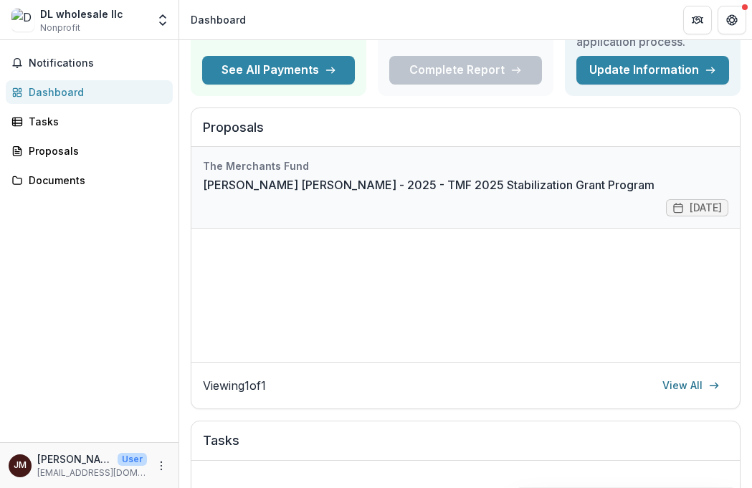
scroll to position [150, 0]
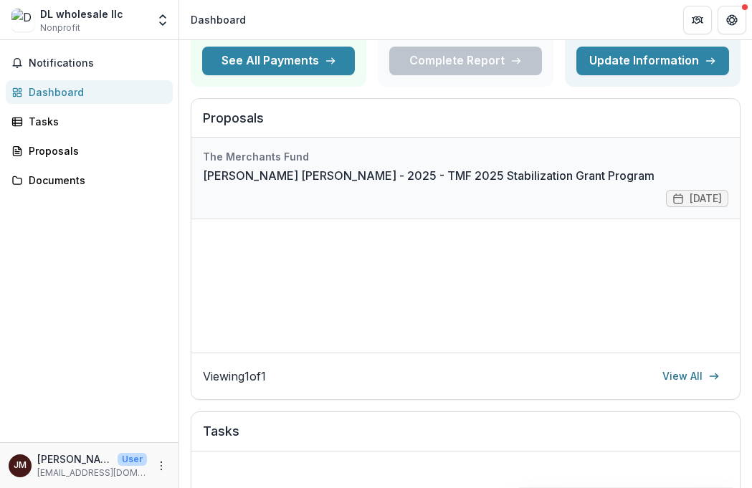
click at [491, 171] on link "Jose Melo guerrero - 2025 - TMF 2025 Stabilization Grant Program" at bounding box center [429, 175] width 452 height 17
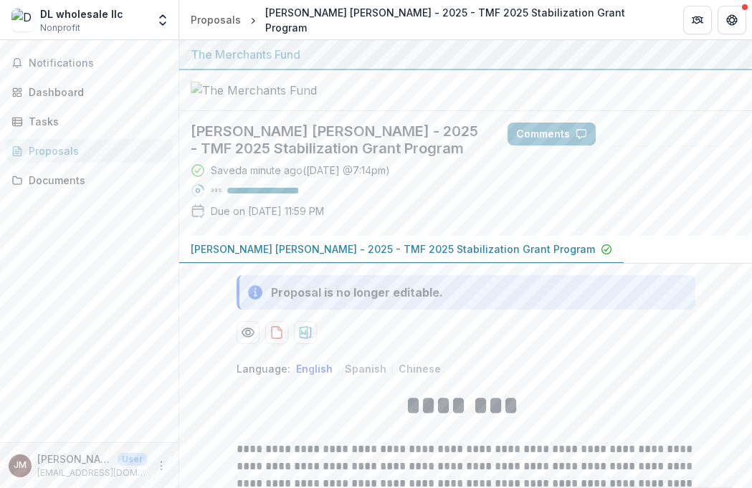
click at [34, 27] on div "DL wholesale llc Nonprofit" at bounding box center [79, 20] width 136 height 28
click at [27, 25] on img at bounding box center [22, 20] width 23 height 23
click at [72, 16] on div "DL wholesale llc" at bounding box center [81, 13] width 83 height 15
click at [209, 21] on div "Proposals" at bounding box center [216, 19] width 50 height 15
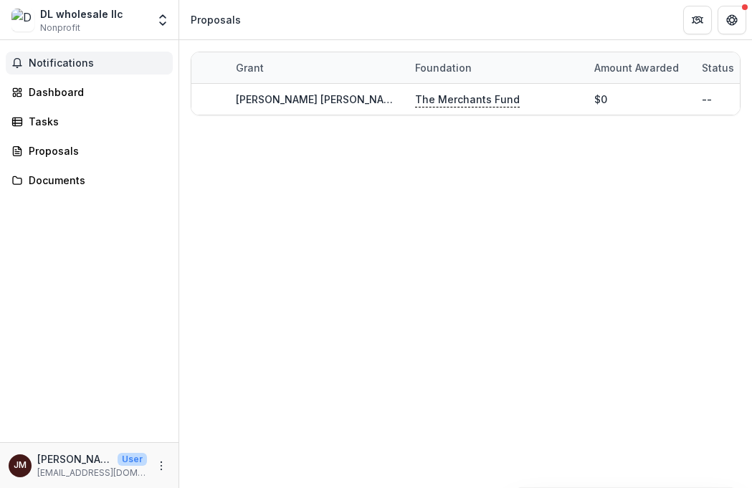
click at [49, 65] on span "Notifications" at bounding box center [98, 63] width 138 height 12
click at [61, 87] on div "Dashboard" at bounding box center [95, 92] width 133 height 15
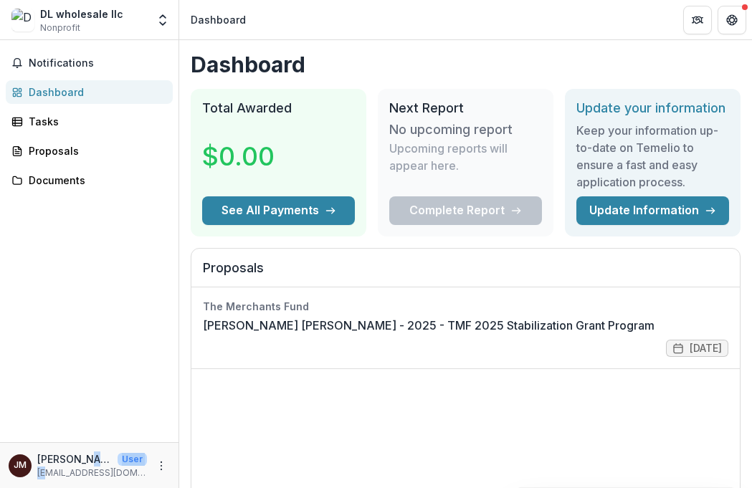
click at [45, 466] on div "Jose Melo User diwholesale2020@gmail.com" at bounding box center [92, 466] width 110 height 28
click at [29, 462] on span "JM" at bounding box center [20, 466] width 23 height 23
click at [163, 471] on icon "More" at bounding box center [161, 465] width 11 height 11
click at [154, 351] on div "Notifications Dashboard Tasks Proposals Documents" at bounding box center [89, 241] width 179 height 402
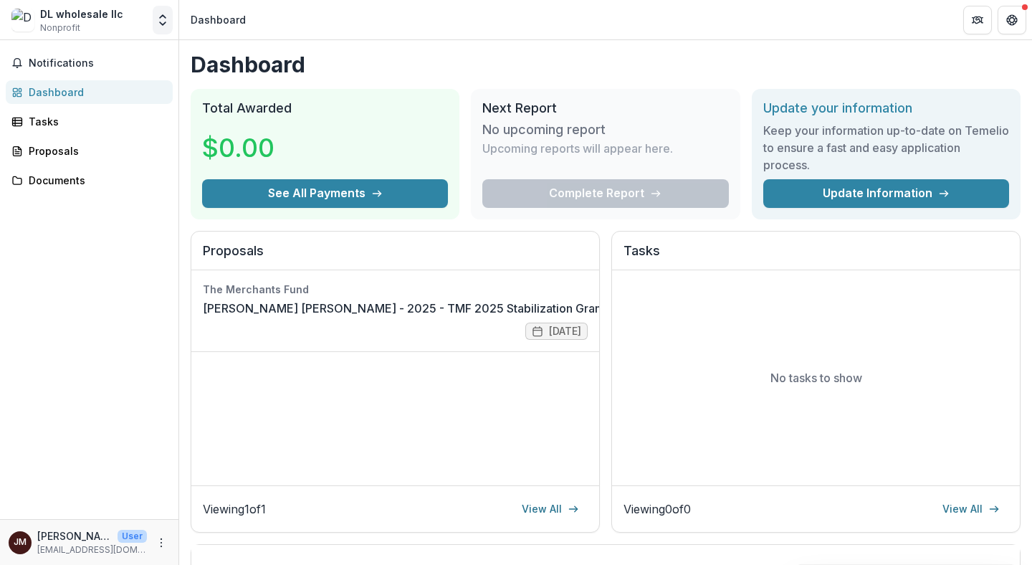
click at [158, 22] on icon "Open entity switcher" at bounding box center [163, 20] width 14 height 14
click at [141, 71] on link "Settings" at bounding box center [90, 79] width 172 height 24
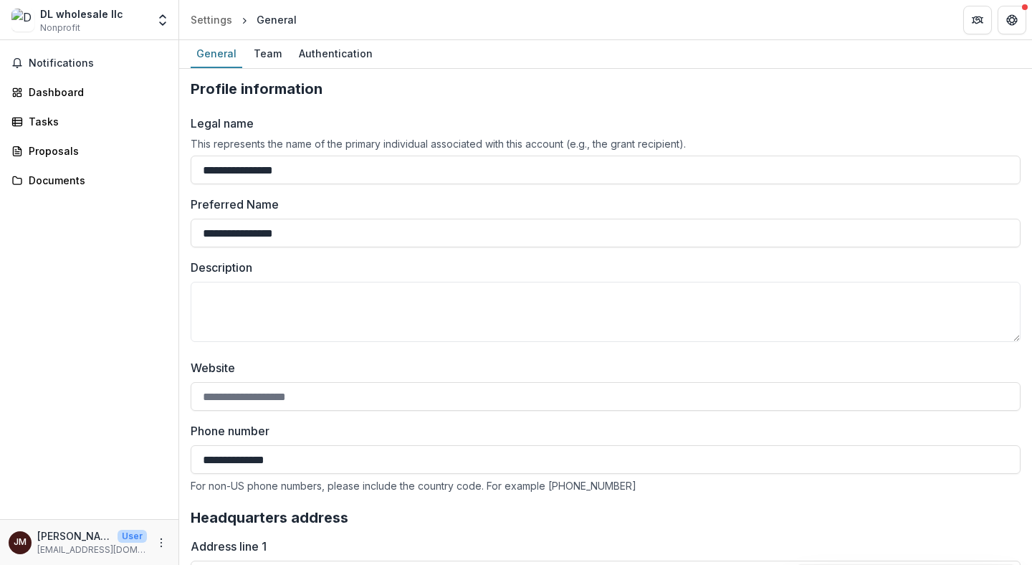
click at [82, 22] on div "DL wholesale llc Nonprofit" at bounding box center [81, 20] width 83 height 28
click at [42, 22] on span "Nonprofit" at bounding box center [60, 28] width 40 height 13
click at [32, 21] on img at bounding box center [22, 20] width 23 height 23
click at [171, 19] on button "Open entity switcher" at bounding box center [163, 20] width 20 height 29
click at [134, 80] on link "Settings" at bounding box center [90, 79] width 172 height 24
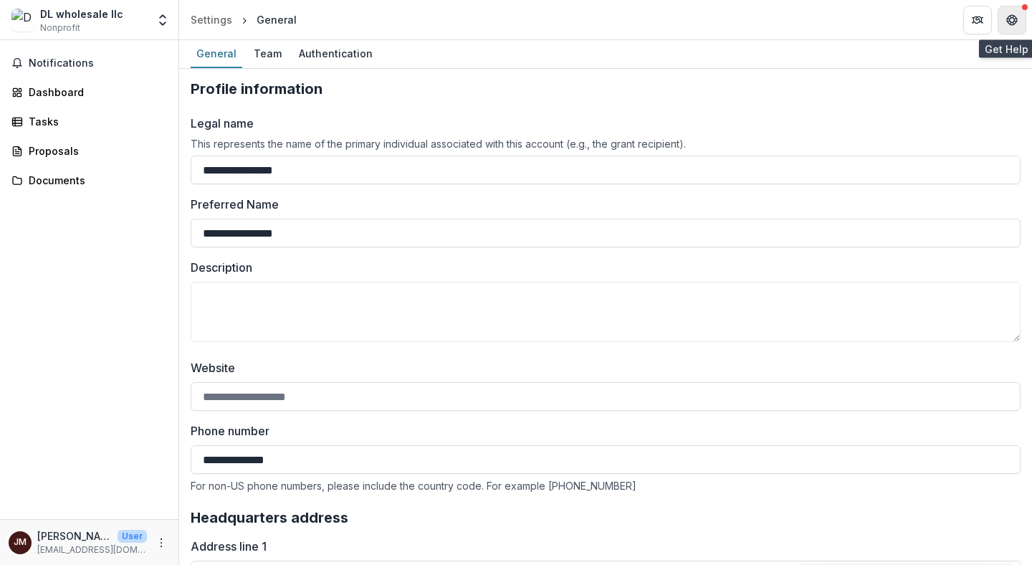
click at [751, 22] on icon "Get Help" at bounding box center [1012, 19] width 11 height 11
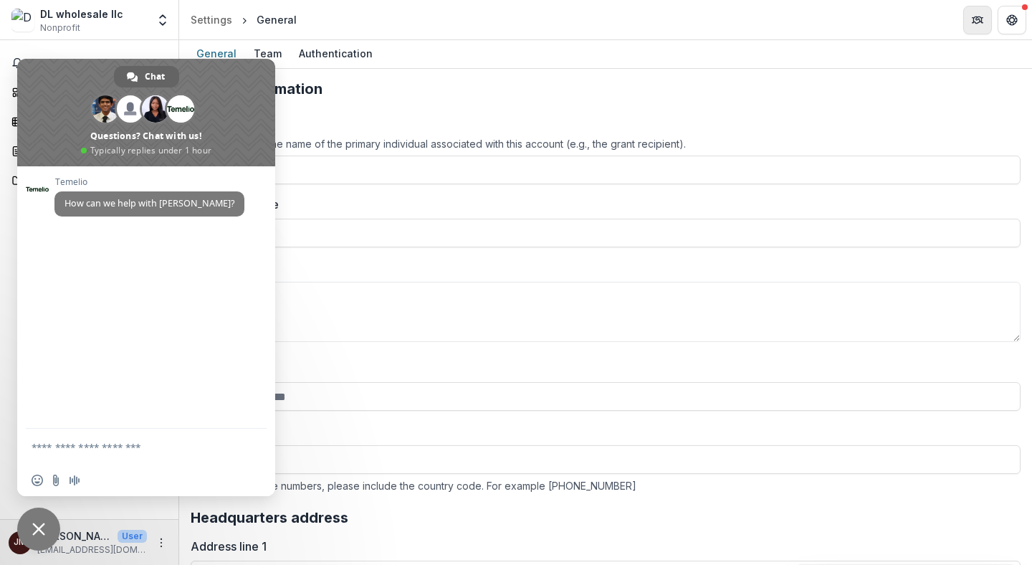
click at [751, 24] on button "Partners" at bounding box center [978, 20] width 29 height 29
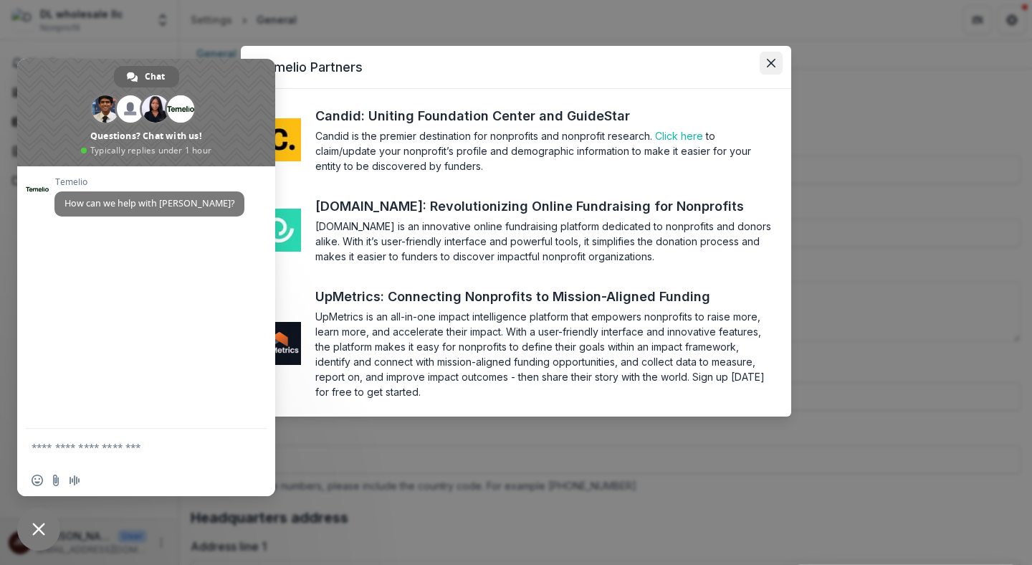
click at [751, 74] on button "Close" at bounding box center [771, 63] width 23 height 23
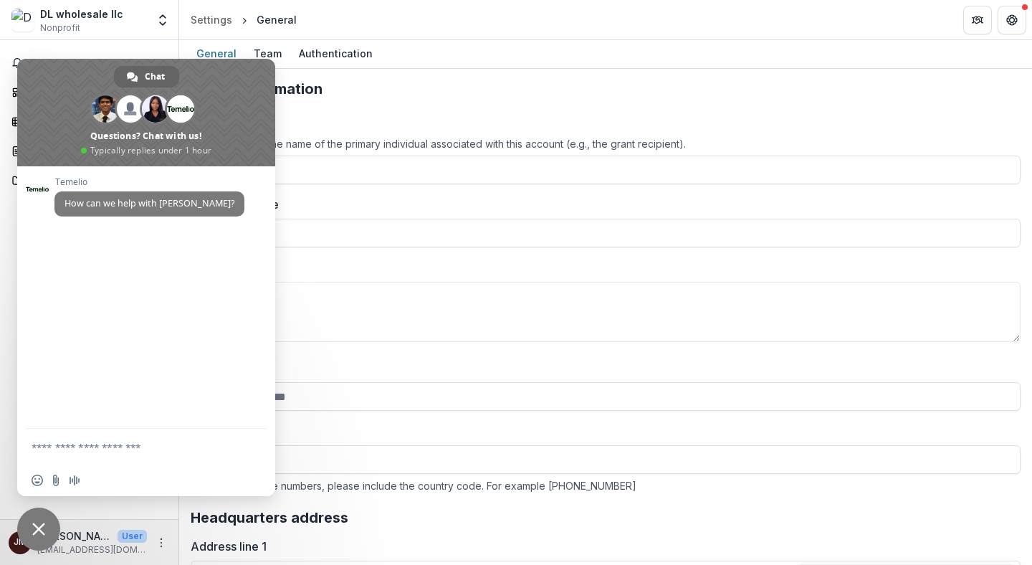
click at [615, 48] on div "General Team Authentication" at bounding box center [605, 54] width 853 height 29
click at [27, 488] on span "Close chat" at bounding box center [38, 529] width 43 height 43
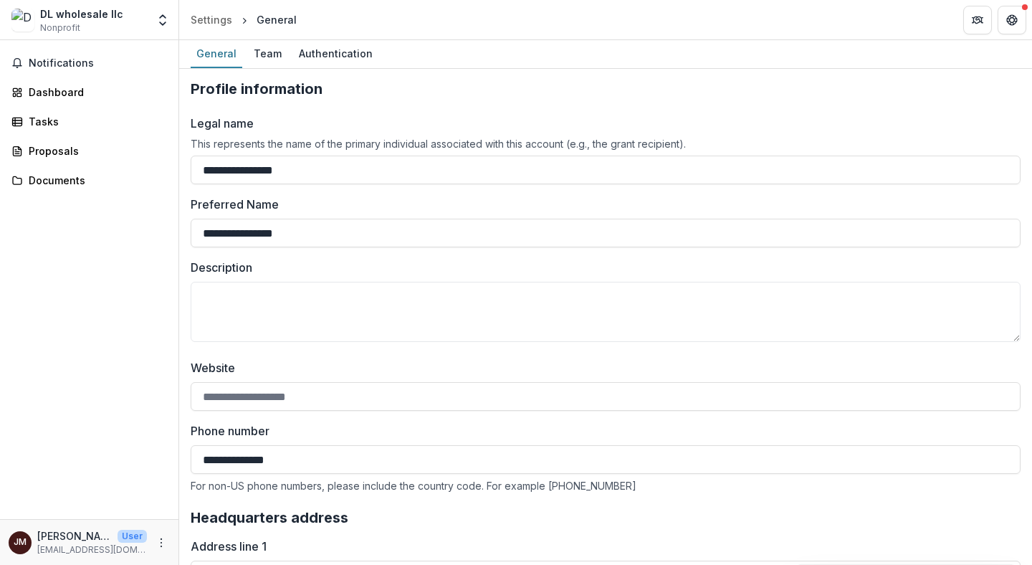
click at [80, 12] on div "DL wholesale llc" at bounding box center [81, 13] width 83 height 15
